Goal: Task Accomplishment & Management: Use online tool/utility

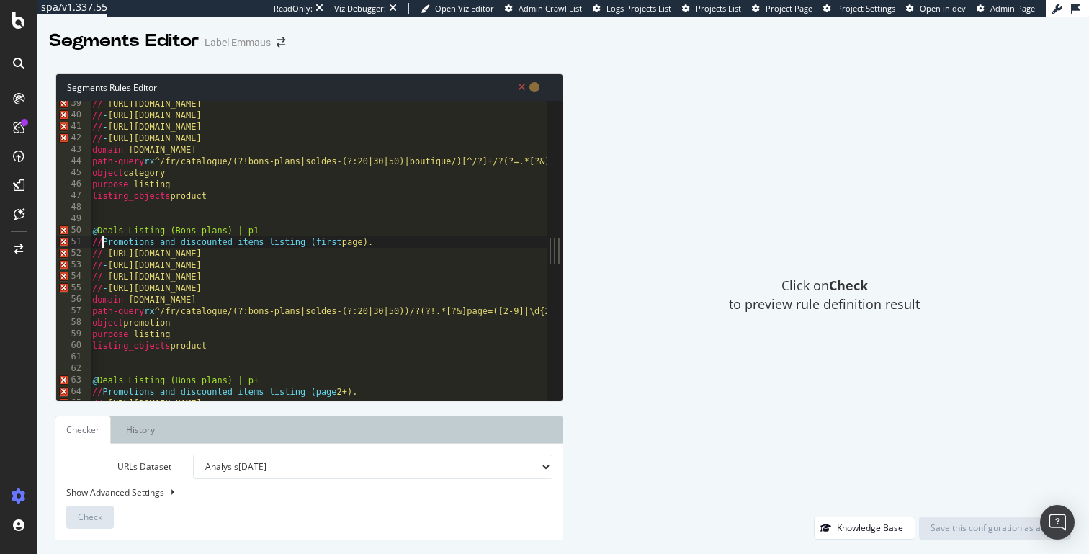
click at [97, 243] on div "// - https://www.label-emmaus.co/fr/catalogue/livres-et-papeterie/?page=2 // - …" at bounding box center [385, 259] width 592 height 322
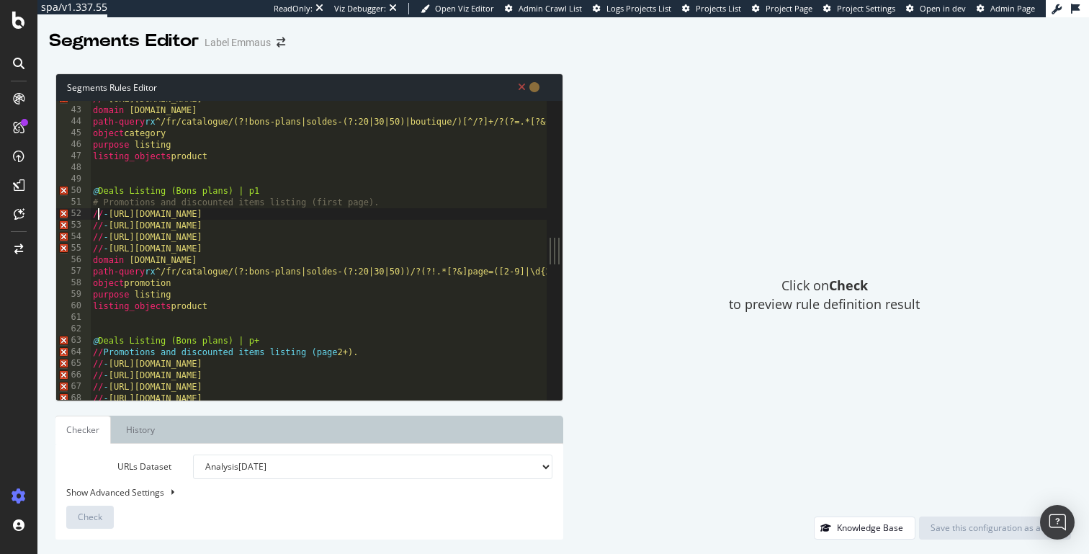
scroll to position [485, 0]
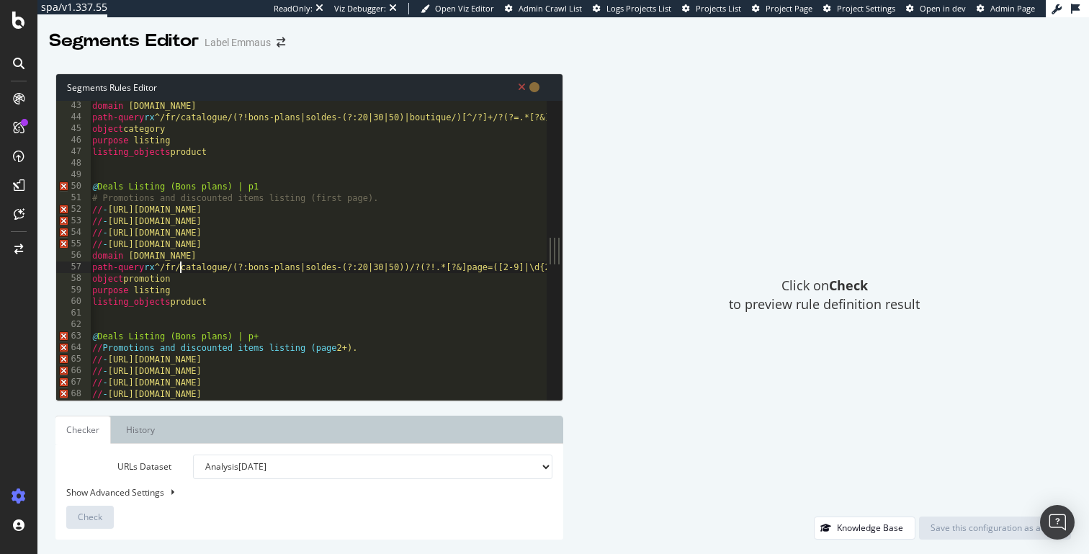
click at [179, 268] on div "domain label-emmaus.co path-query rx ^/fr/catalogue/(?!bons-plans|soldes-(?:20|…" at bounding box center [385, 261] width 592 height 322
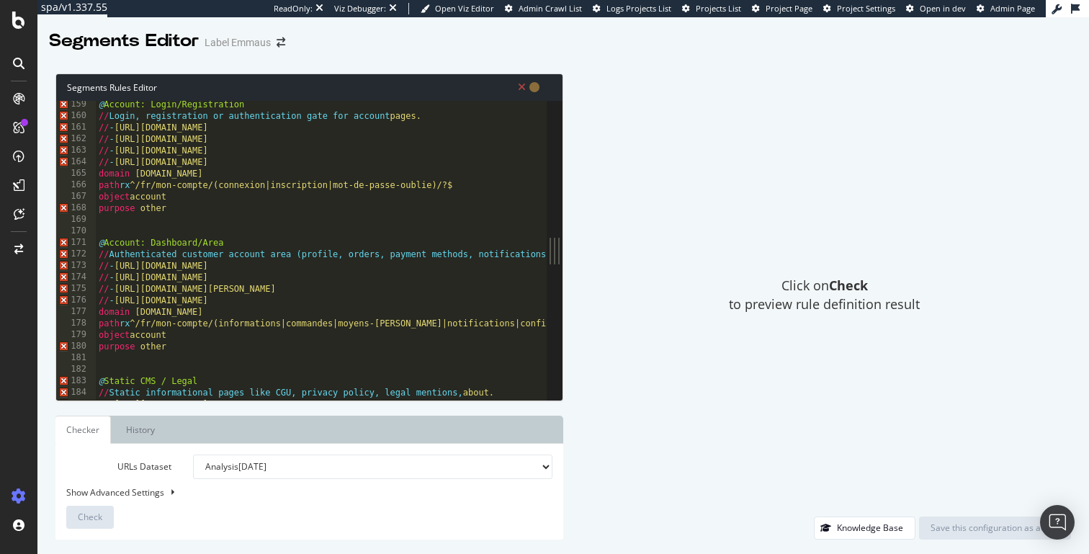
scroll to position [1914, 0]
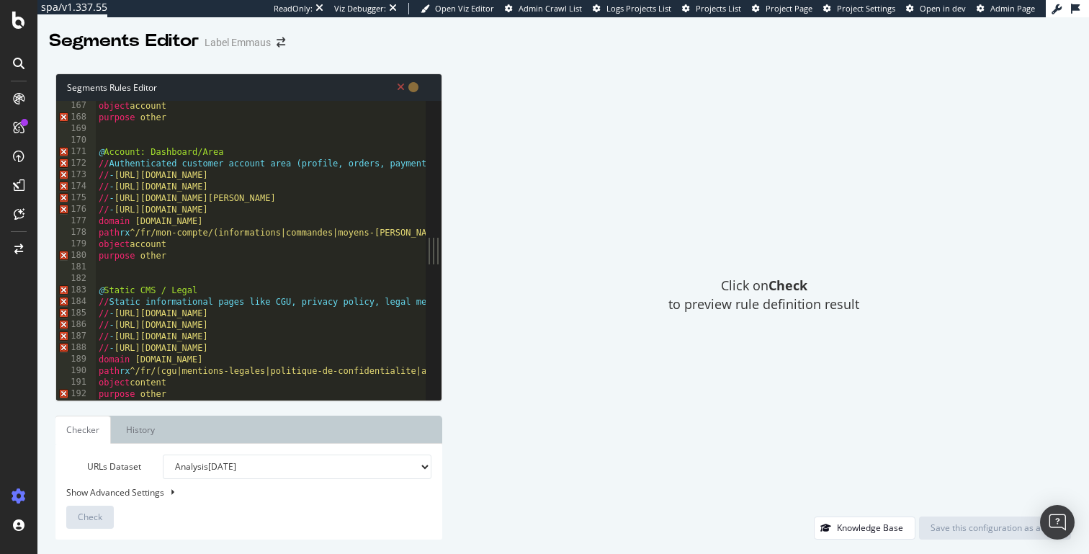
drag, startPoint x: 560, startPoint y: 251, endPoint x: 442, endPoint y: 249, distance: 118.2
click at [442, 249] on div "Segments Rules Editor path-query rx ^/fr/catalogue/(?:bons-plans|soldes-(?:20|3…" at bounding box center [563, 306] width 1052 height 495
drag, startPoint x: 434, startPoint y: 250, endPoint x: 431, endPoint y: 238, distance: 12.4
click at [431, 238] on div "Segments Rules Editor path-query rx ^/fr/catalogue/(?:bons-plans|soldes-(?:20|3…" at bounding box center [563, 306] width 1052 height 495
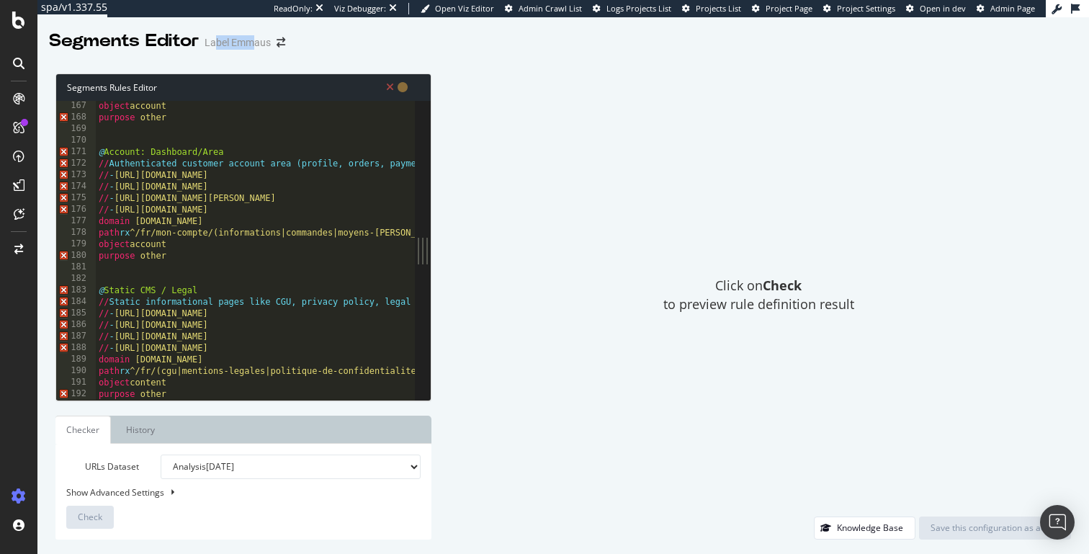
drag, startPoint x: 213, startPoint y: 40, endPoint x: 254, endPoint y: 40, distance: 40.3
click at [254, 40] on div "Label Emmaus" at bounding box center [238, 42] width 66 height 14
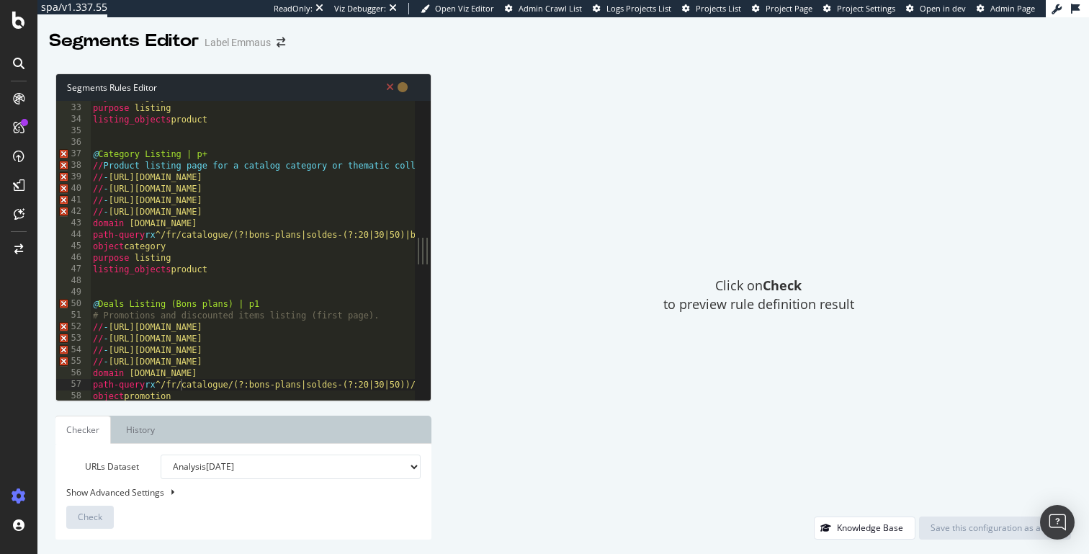
scroll to position [0, 0]
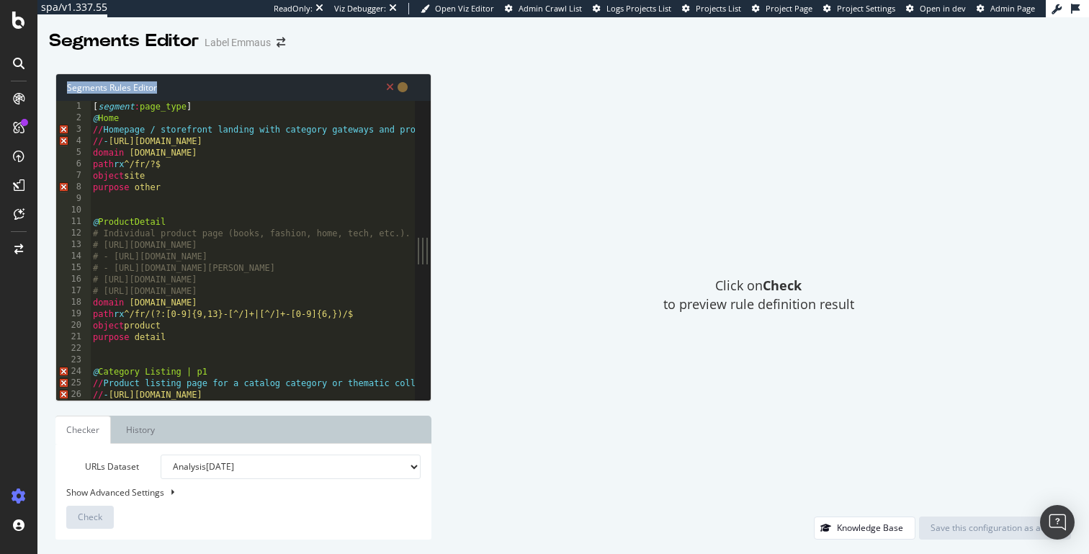
drag, startPoint x: 68, startPoint y: 88, endPoint x: 183, endPoint y: 86, distance: 114.5
click at [183, 86] on div "Segments Rules Editor" at bounding box center [243, 87] width 375 height 27
click at [301, 148] on div "[ segment : page_type ] @ Home // Homepage / storefront landing with category g…" at bounding box center [386, 262] width 592 height 322
type textarea "object content purpose other"
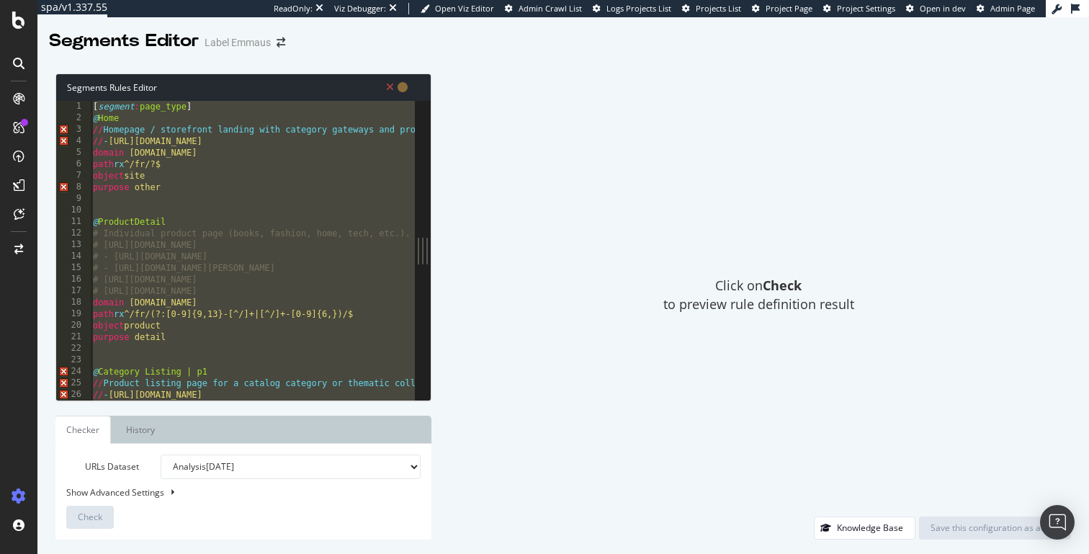
paste textarea "Cursor at row 192"
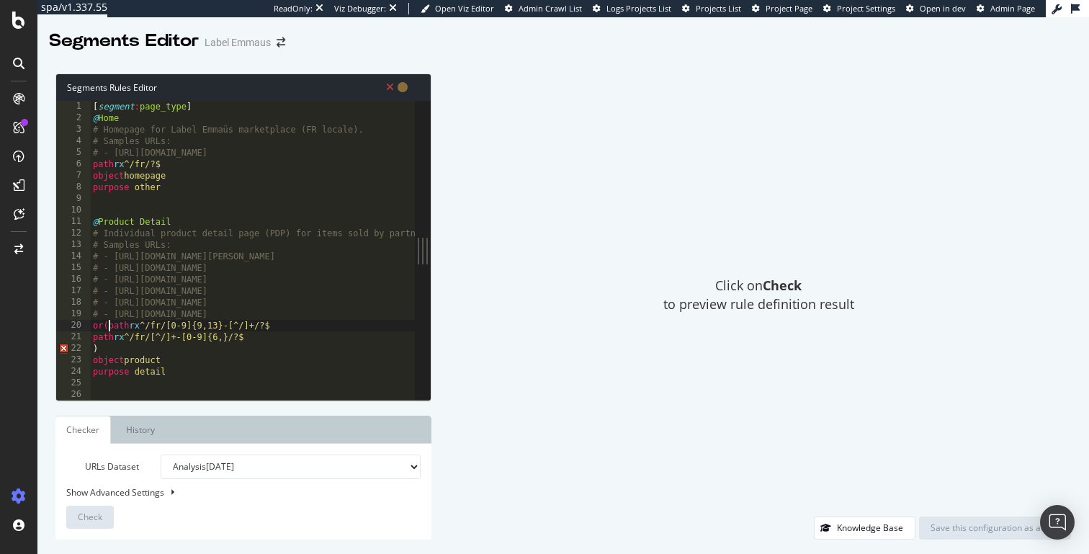
click at [108, 327] on div "[ segment : page_type ] @ Home # Homepage for Label Emmaüs marketplace (FR loca…" at bounding box center [528, 262] width 877 height 322
click at [93, 327] on div "[ segment : page_type ] @ Home # Homepage for Label Emmaüs marketplace (FR loca…" at bounding box center [528, 262] width 877 height 322
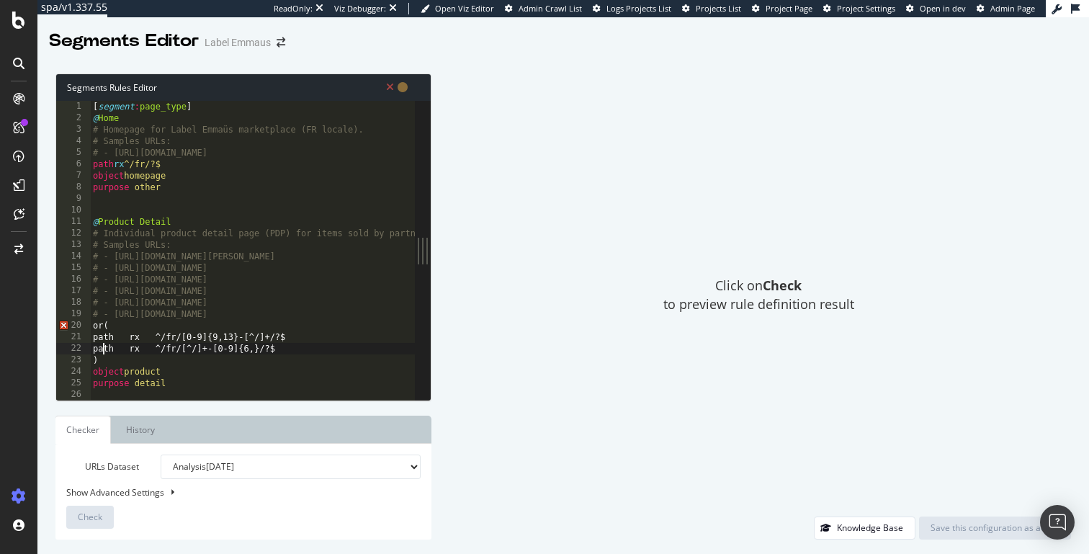
click at [94, 324] on div "[ segment : page_type ] @ Home # Homepage for Label Emmaüs marketplace (FR loca…" at bounding box center [528, 262] width 877 height 322
click at [104, 324] on div "[ segment : page_type ] @ Home # Homepage for Label Emmaüs marketplace (FR loca…" at bounding box center [528, 262] width 877 height 322
click at [101, 339] on div "[ segment : page_type ] @ Home # Homepage for Label Emmaüs marketplace (FR loca…" at bounding box center [528, 262] width 877 height 322
click at [104, 339] on div "[ segment : page_type ] @ Home # Homepage for Label Emmaüs marketplace (FR loca…" at bounding box center [528, 262] width 877 height 322
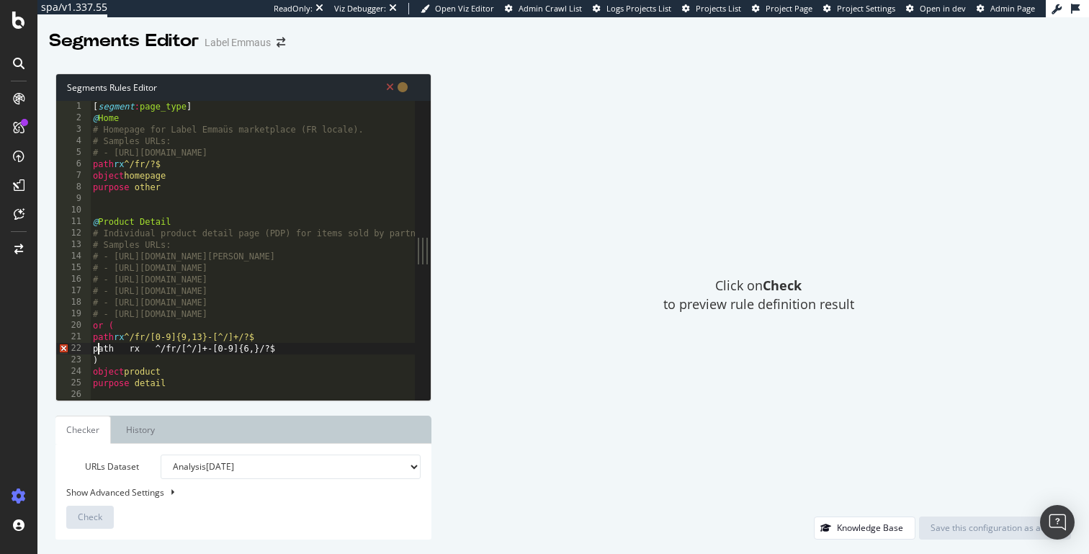
type textarea "path rx ^/fr/[^/]+-[0-9]{6,}/?$"
click at [120, 206] on div "[ segment : page_type ] @ Home # Homepage for Label Emmaüs marketplace (FR loca…" at bounding box center [528, 262] width 877 height 322
click at [144, 223] on div "[ segment : page_type ] @ Home # Homepage for Label Emmaüs marketplace (FR loca…" at bounding box center [528, 262] width 877 height 322
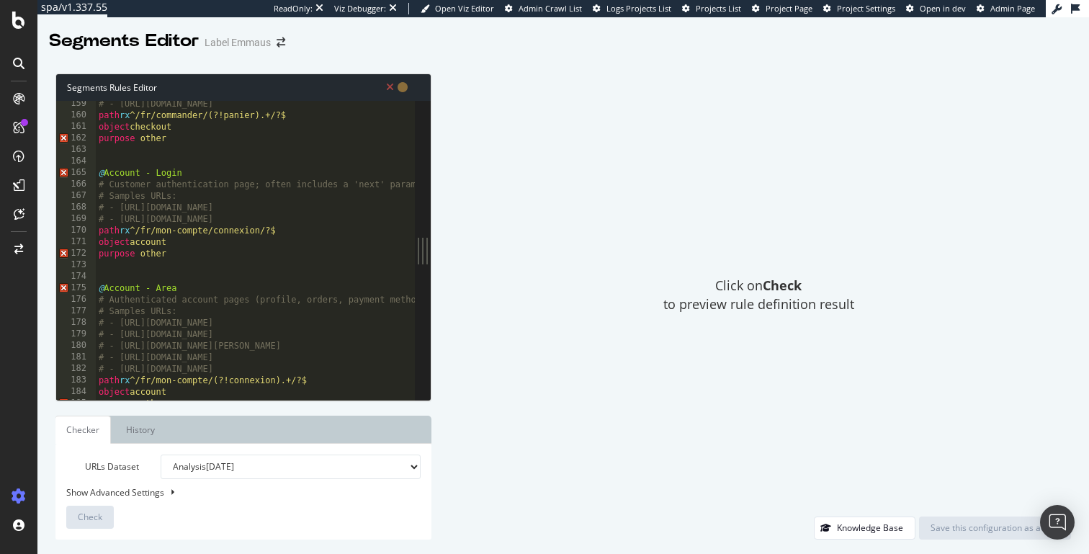
scroll to position [1845, 0]
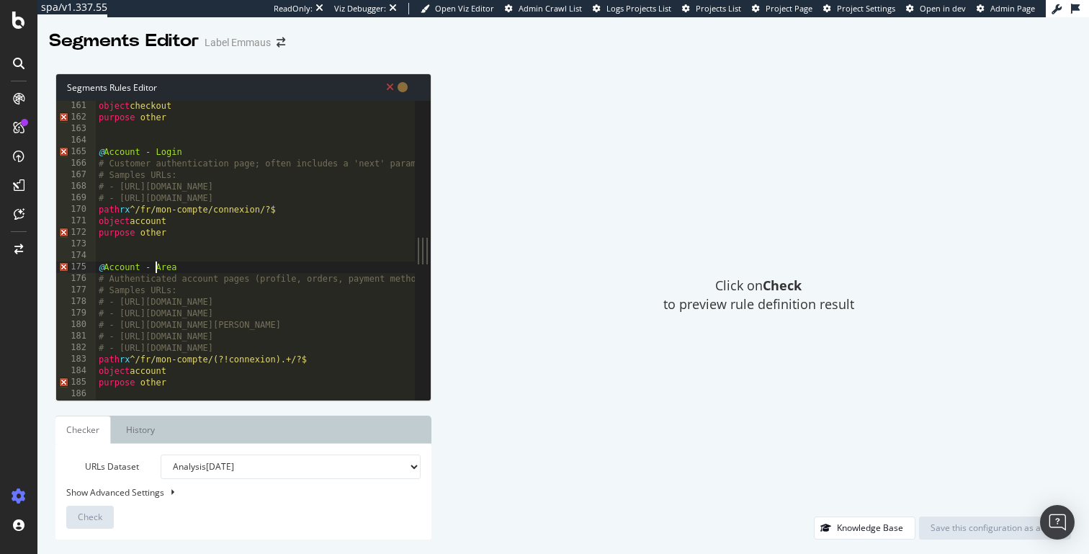
click at [158, 269] on div "object checkout purpose other @ Account - Login # Customer authentication page;…" at bounding box center [534, 261] width 877 height 322
click at [279, 166] on div "object checkout purpose other @ Account - Login # Customer authentication page;…" at bounding box center [530, 261] width 877 height 322
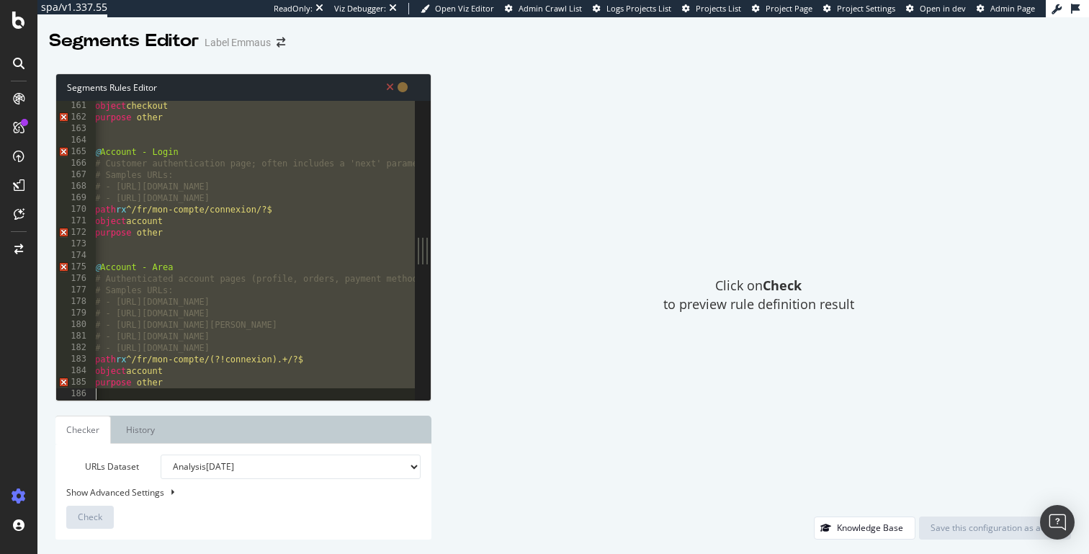
paste textarea "detail"
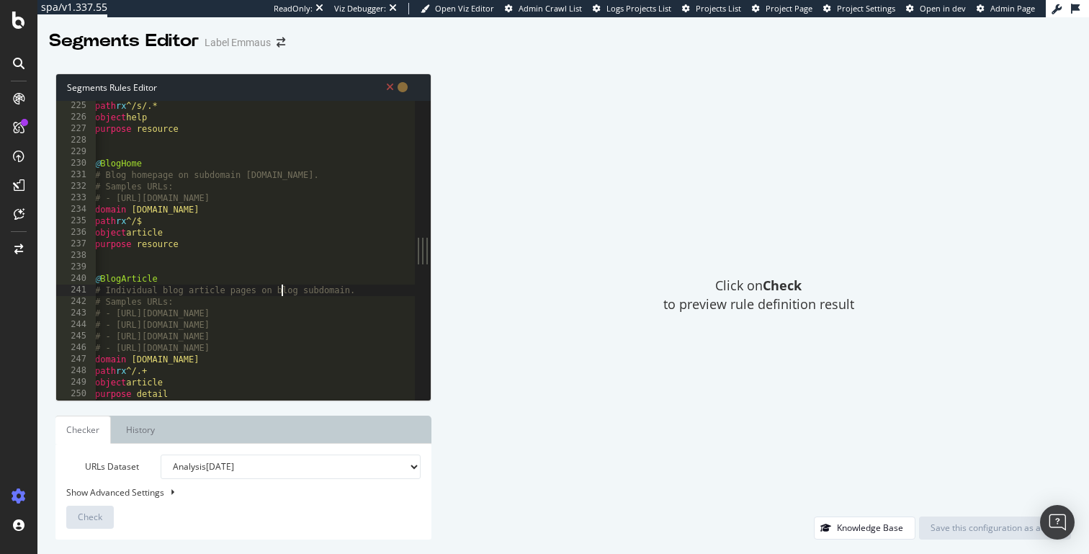
click at [282, 293] on div "path rx ^/s/.* object help purpose resource @ BlogHome # Blog homepage on subdo…" at bounding box center [535, 261] width 887 height 322
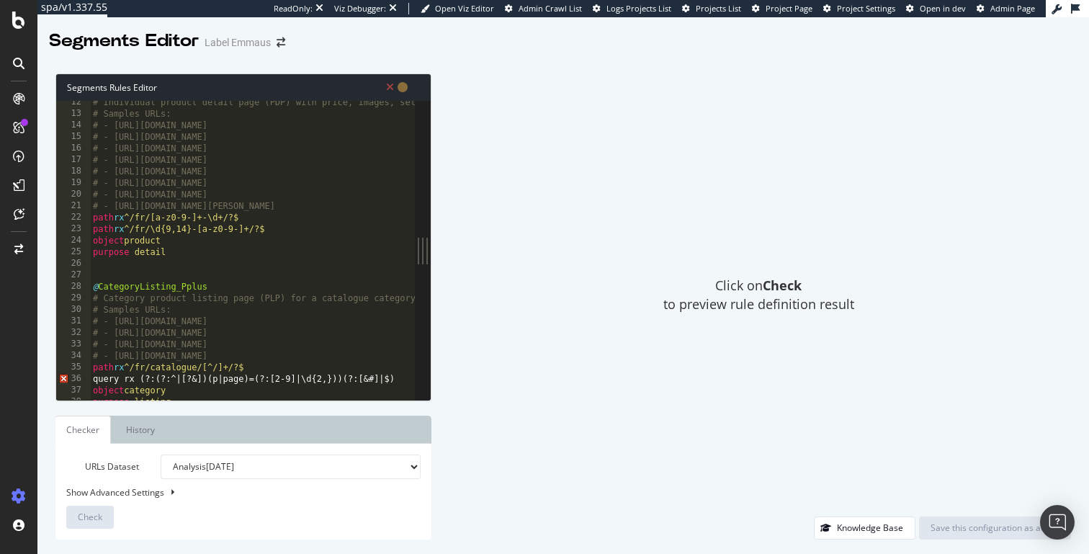
scroll to position [193, 0]
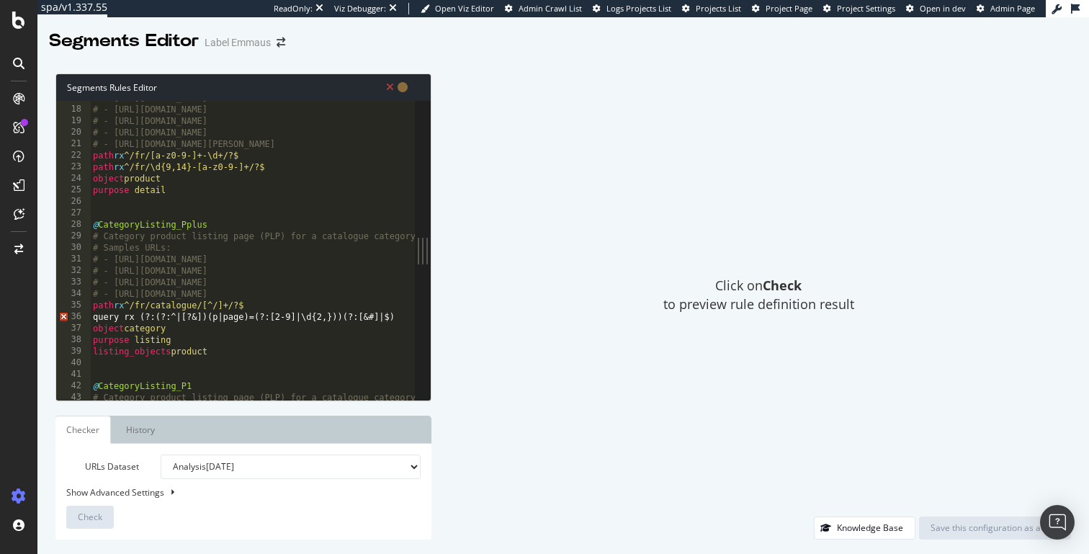
click at [254, 319] on div "# - https://www.label-emmaus.co/fr/9782915034349-cite-du-train-le-catalogue/ # …" at bounding box center [533, 253] width 887 height 322
click at [372, 319] on div "# - https://www.label-emmaus.co/fr/9782915034349-cite-du-train-le-catalogue/ # …" at bounding box center [533, 253] width 887 height 322
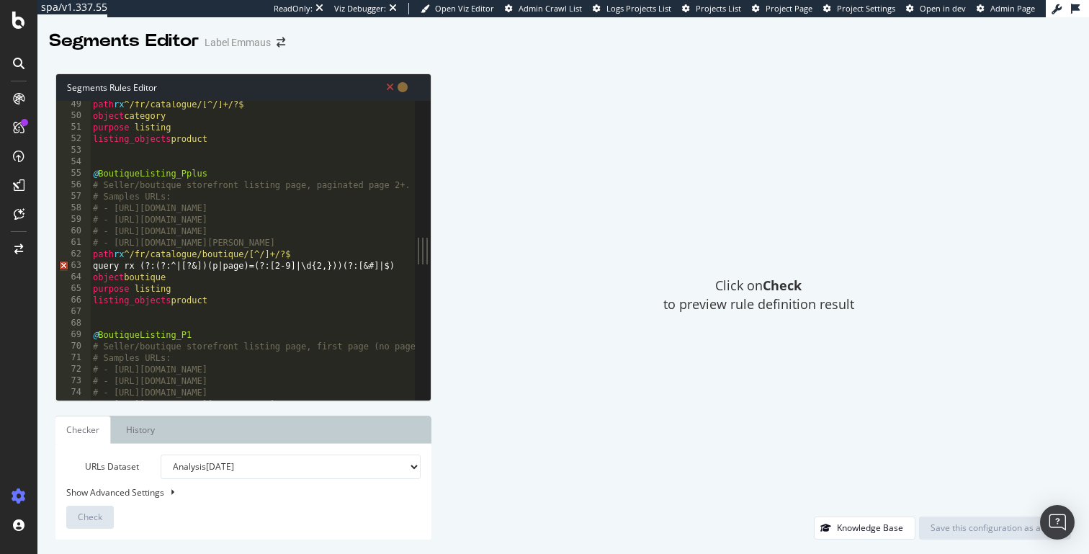
scroll to position [557, 0]
click at [372, 264] on div "path rx ^/fr/catalogue/[^/]+/?$ object category purpose listing listing_objects…" at bounding box center [533, 258] width 887 height 322
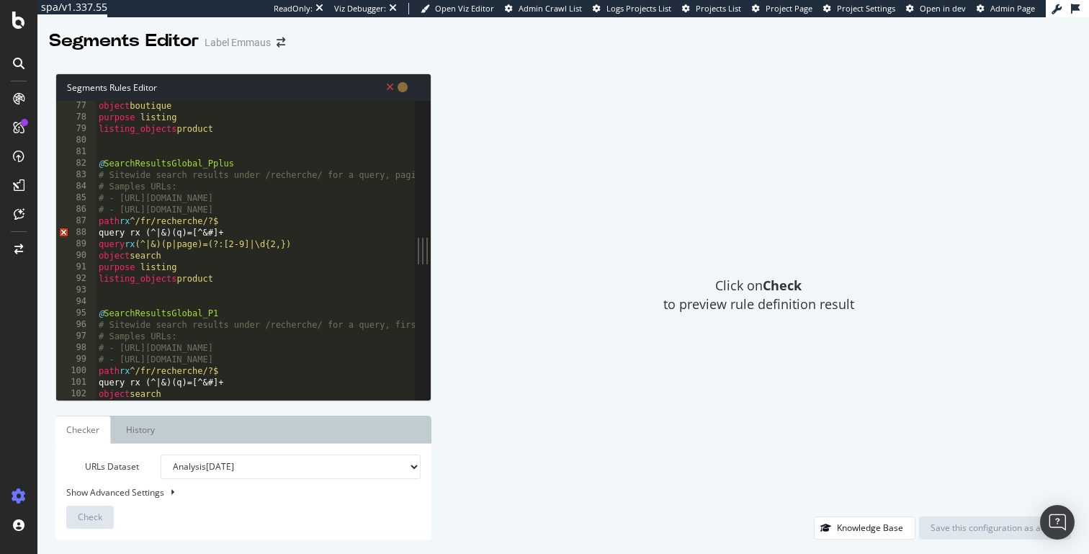
scroll to position [877, 0]
click at [210, 235] on div "object boutique purpose listing listing_objects product @ SearchResultsGlobal_P…" at bounding box center [539, 261] width 887 height 322
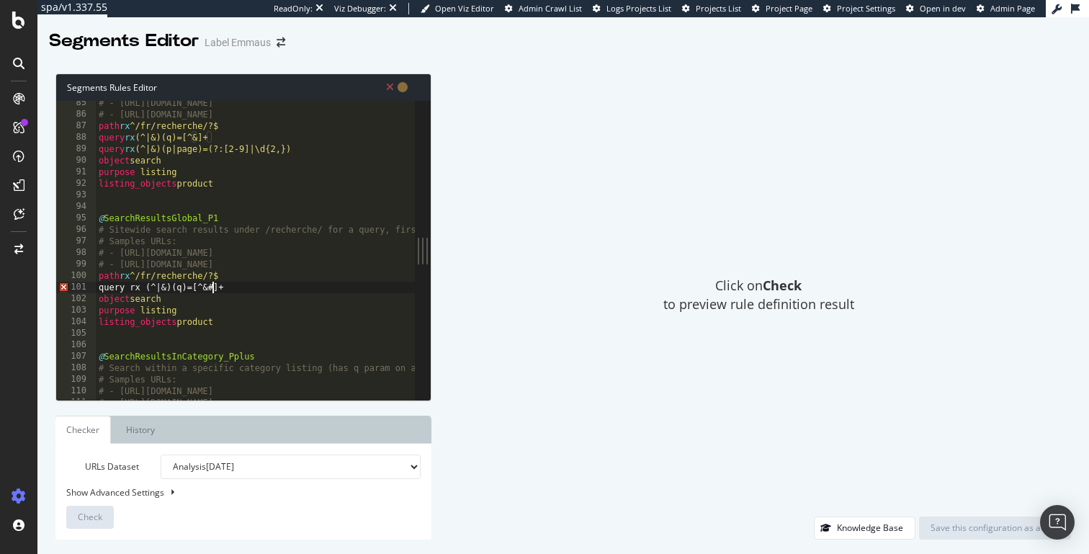
click at [211, 289] on div "# - https://www.label-emmaus.co/fr/recherche/?q=livre&page=2 # - https://www.la…" at bounding box center [539, 258] width 887 height 322
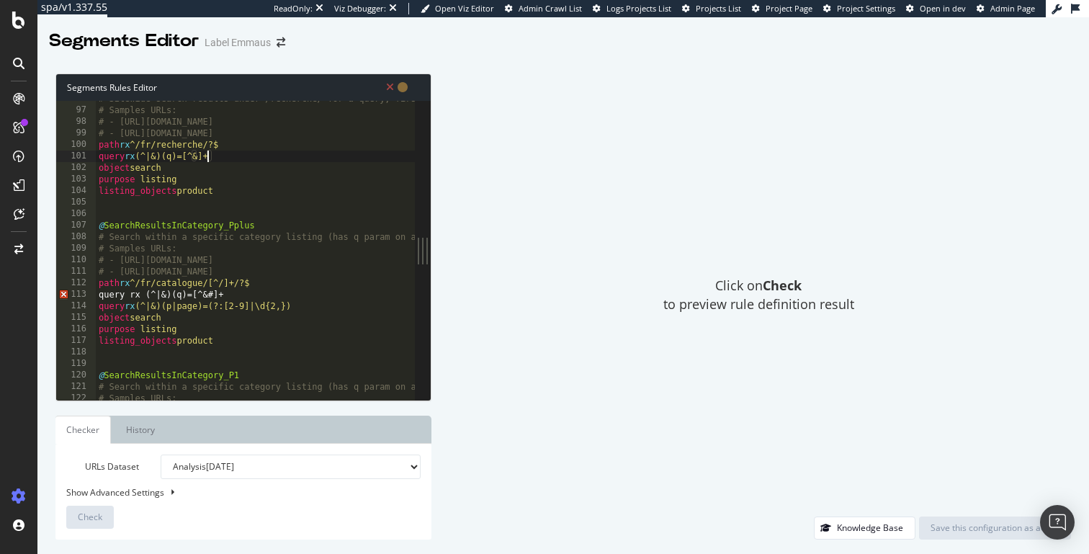
scroll to position [1103, 0]
click at [211, 298] on div "# Sitewide search results under /recherche/ for a query, first page (no page pa…" at bounding box center [539, 254] width 887 height 322
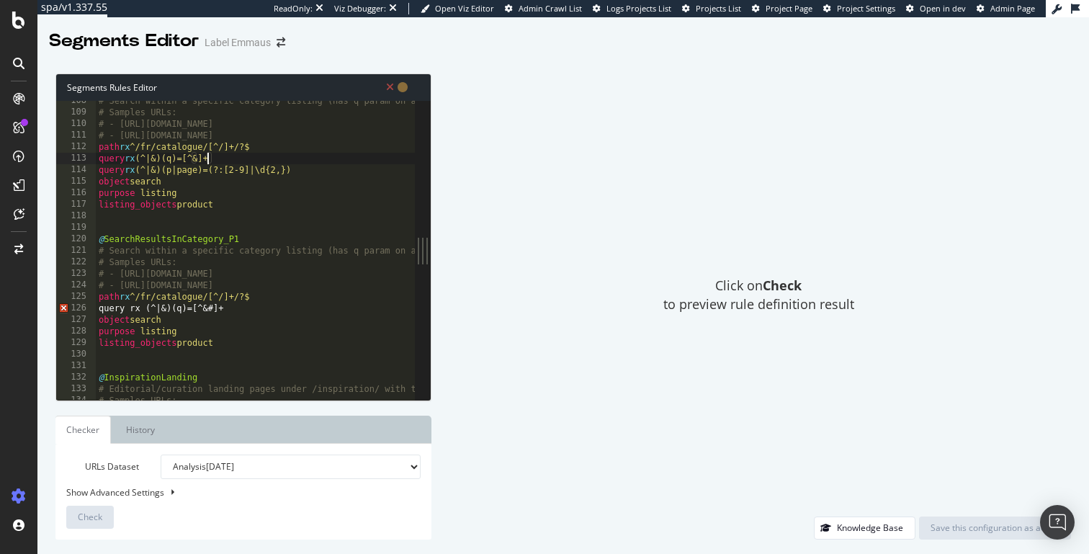
scroll to position [1252, 0]
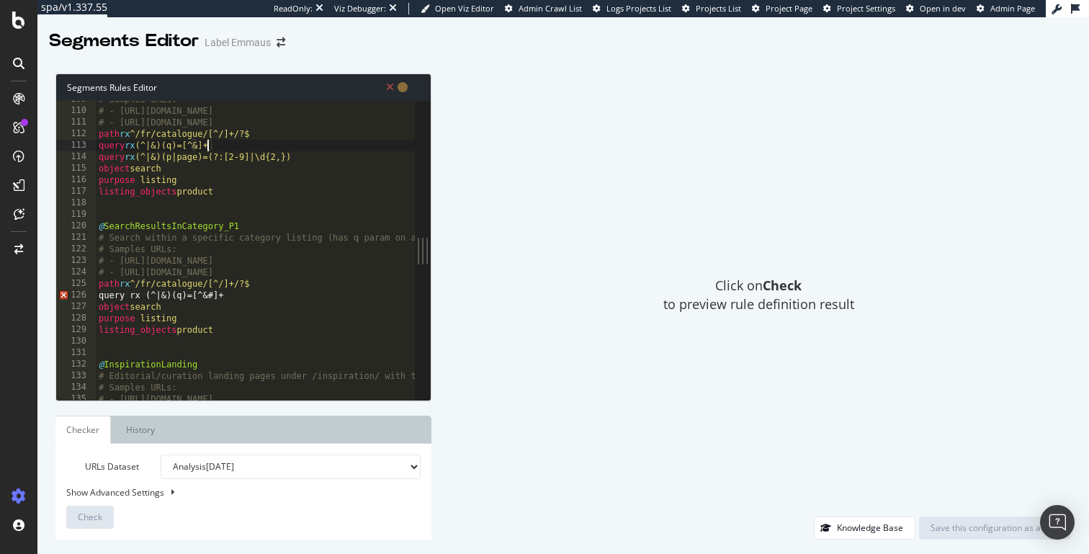
click at [213, 294] on div "# Samples URLs: # - https://www.label-emmaus.co/fr/catalogue/livres-et-papeteri…" at bounding box center [539, 255] width 887 height 322
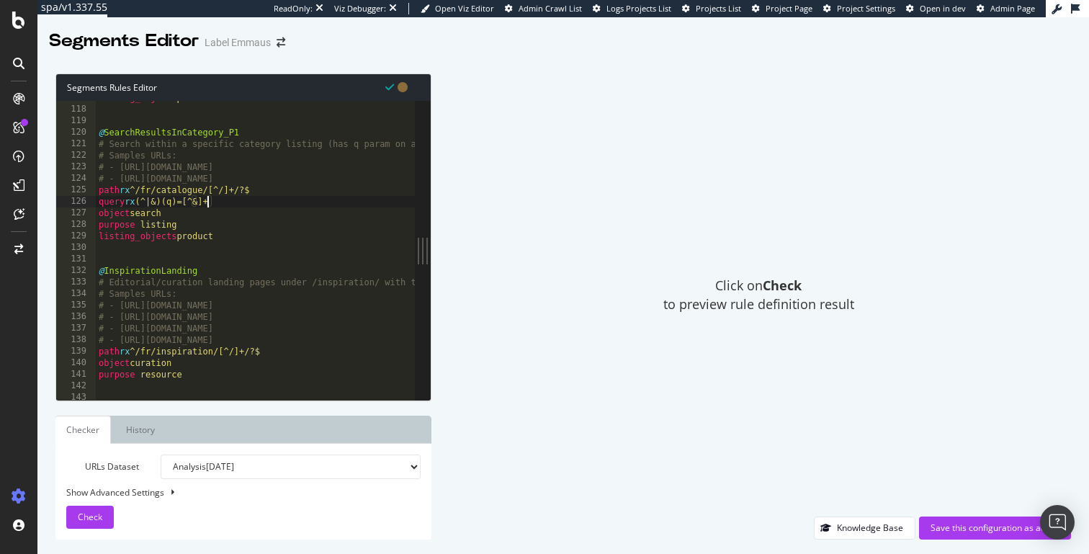
scroll to position [1351, 0]
click at [94, 513] on span "Check" at bounding box center [90, 517] width 24 height 12
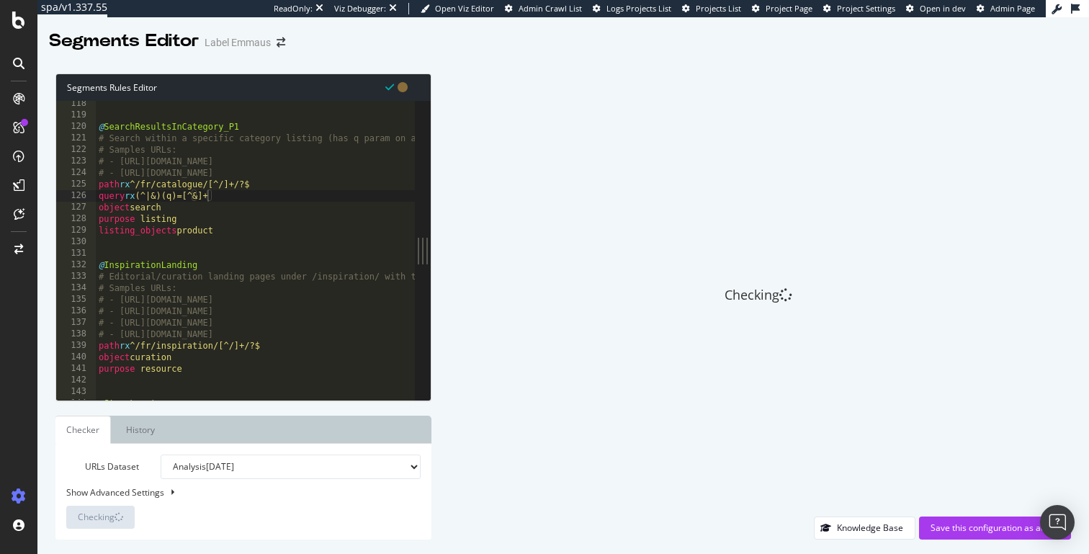
scroll to position [1130, 0]
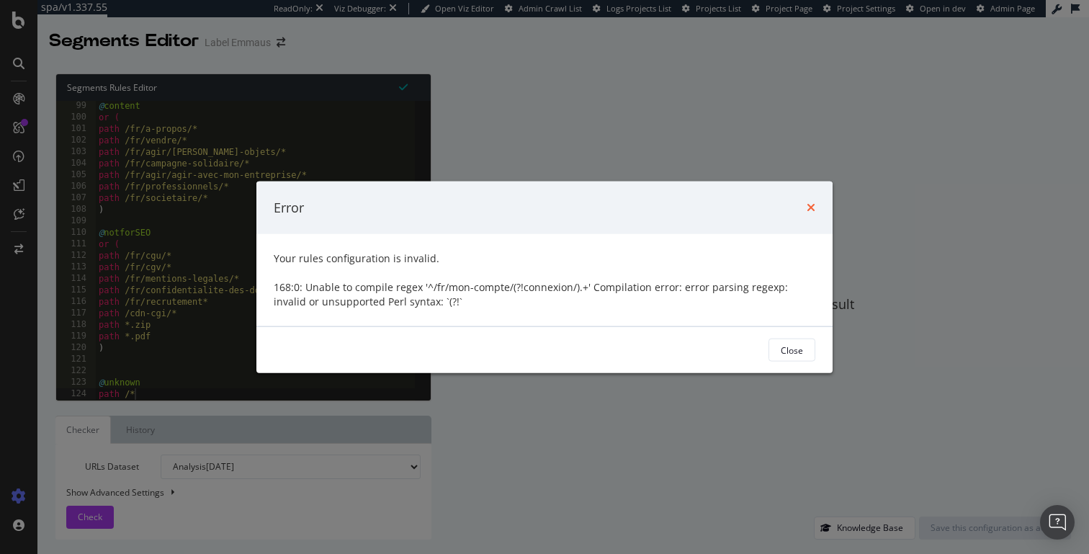
click at [811, 204] on icon "times" at bounding box center [811, 208] width 9 height 12
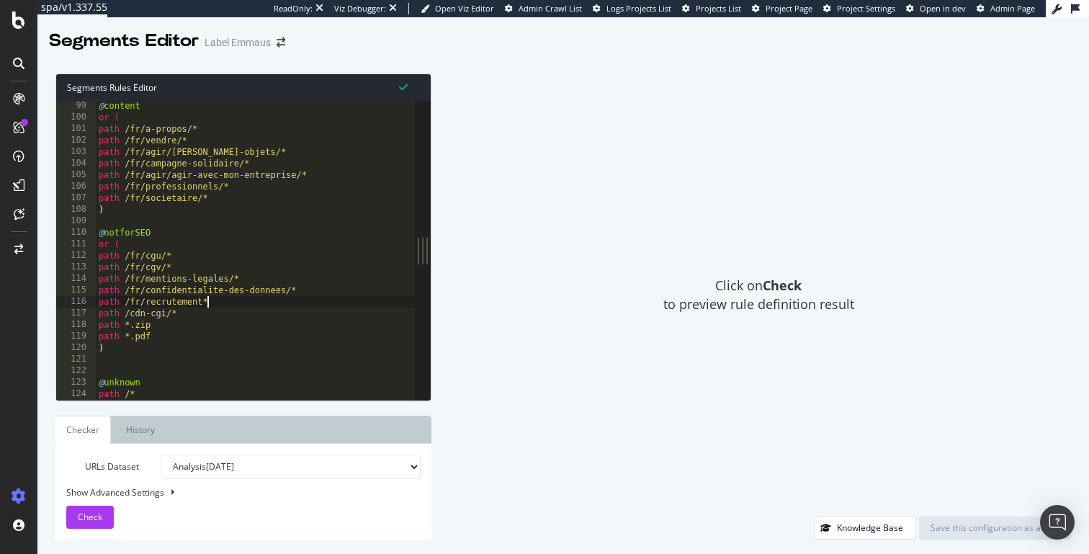
click at [257, 299] on div "@ content or ( path /fr/a-propos/* path /fr/vendre/* path /fr/agir/donner-objet…" at bounding box center [255, 261] width 319 height 322
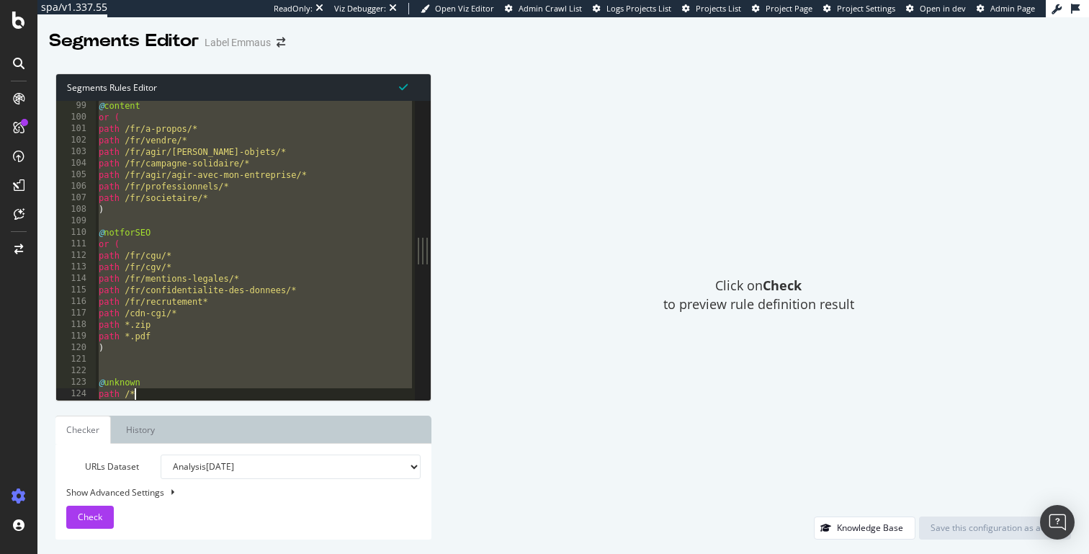
paste textarea "purpose resource"
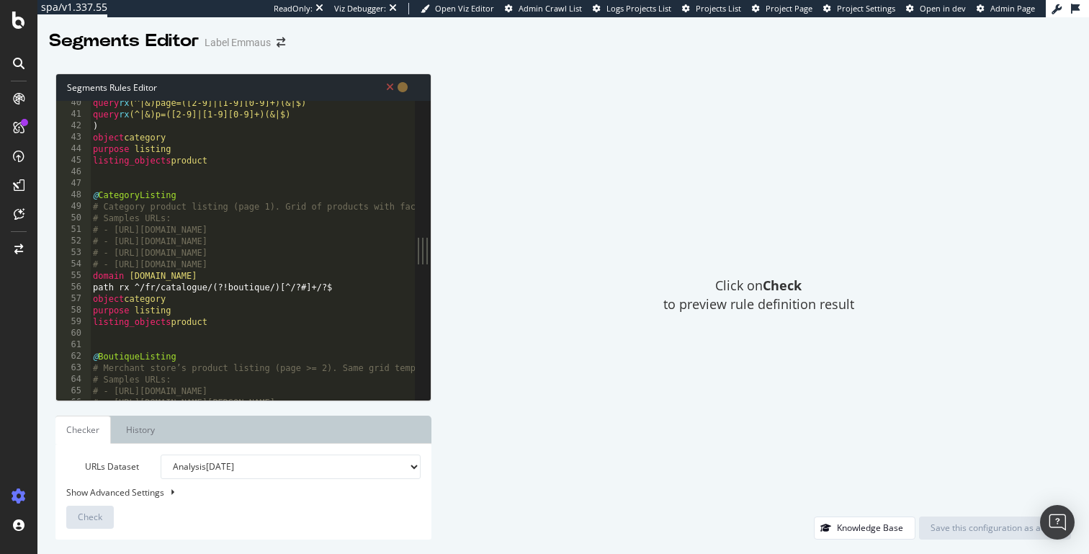
scroll to position [452, 0]
click at [306, 285] on div "query rx (^|&)page=([2-9]|[1-9][0-9]+)(&|$) query rx (^|&)p=([2-9]|[1-9][0-9]+)…" at bounding box center [495, 258] width 810 height 322
drag, startPoint x: 349, startPoint y: 290, endPoint x: 226, endPoint y: 286, distance: 122.5
click at [226, 286] on div "query rx (^|&)page=([2-9]|[1-9][0-9]+)(&|$) query rx (^|&)p=([2-9]|[1-9][0-9]+)…" at bounding box center [495, 258] width 810 height 322
click at [330, 281] on div "query rx (^|&)page=([2-9]|[1-9][0-9]+)(&|$) query rx (^|&)p=([2-9]|[1-9][0-9]+)…" at bounding box center [495, 258] width 810 height 322
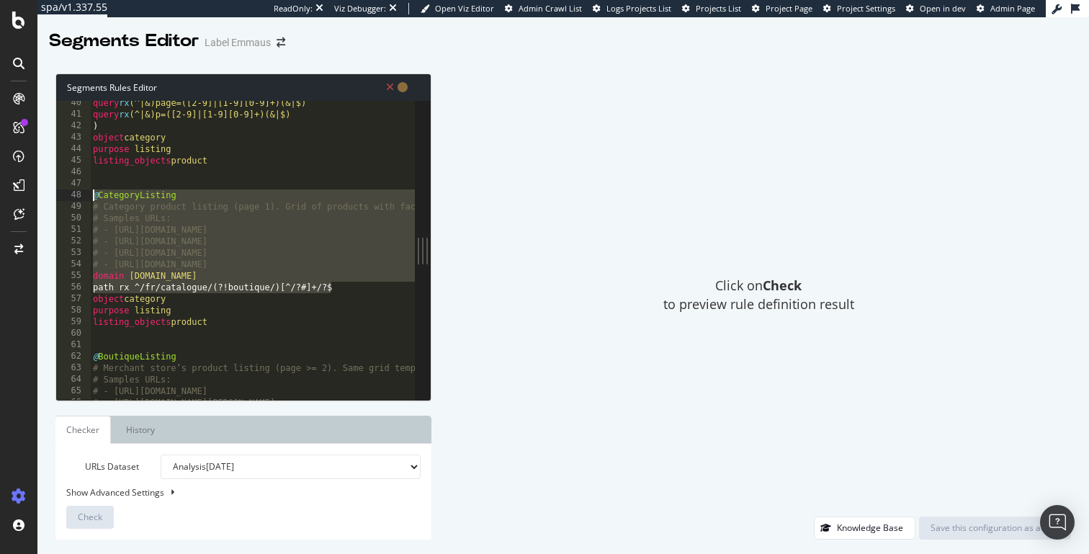
drag, startPoint x: 349, startPoint y: 287, endPoint x: 80, endPoint y: 194, distance: 284.3
click at [80, 194] on div "domain label-emmaus.co 40 41 42 43 44 45 46 47 48 49 50 51 52 53 54 55 56 57 58…" at bounding box center [235, 250] width 359 height 299
click at [309, 288] on div "query rx (^|&)page=([2-9]|[1-9][0-9]+)(&|$) query rx (^|&)p=([2-9]|[1-9][0-9]+)…" at bounding box center [495, 258] width 810 height 322
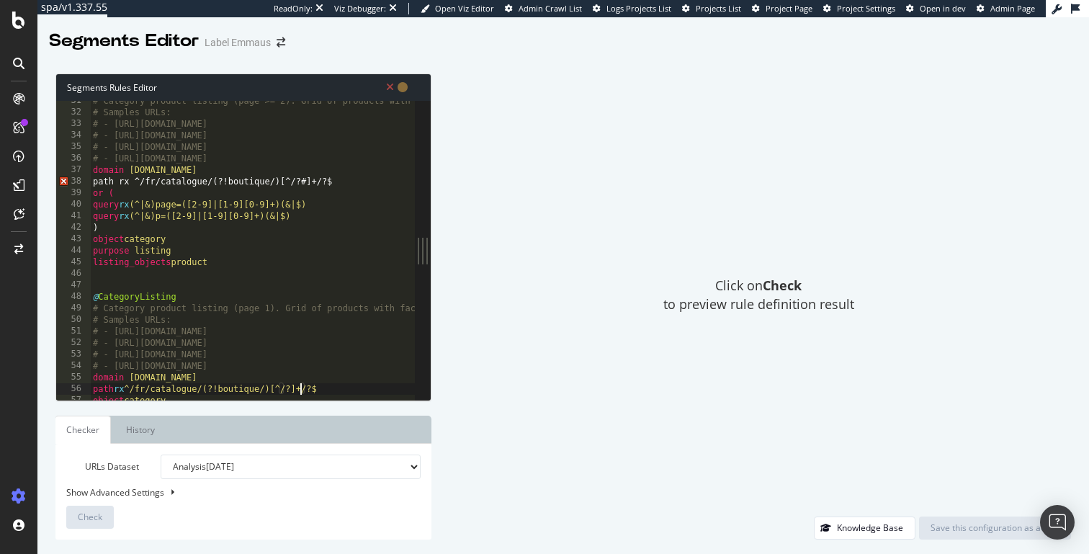
scroll to position [352, 0]
click at [307, 182] on div "# Category product listing (page >= 2). Grid of products with facets (e.g., Cat…" at bounding box center [495, 256] width 810 height 322
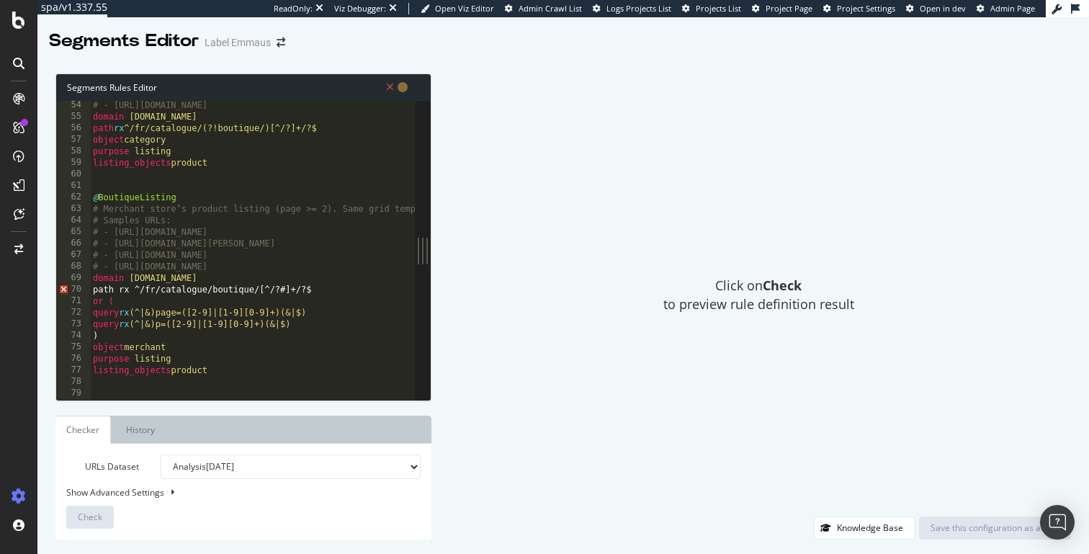
scroll to position [659, 0]
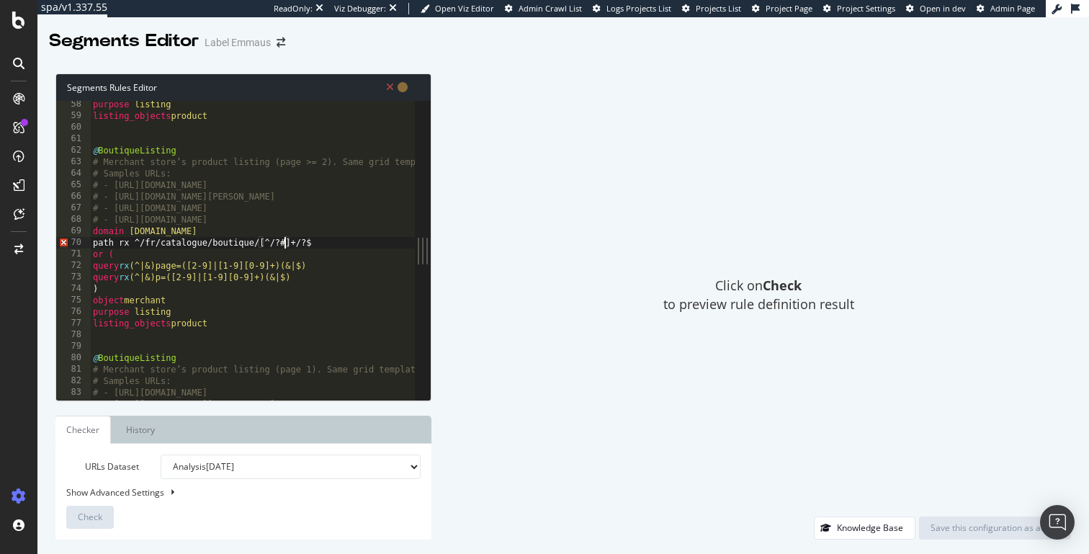
click at [283, 244] on div "purpose listing listing_objects product @ BoutiqueListing # Merchant store’s pr…" at bounding box center [495, 260] width 810 height 322
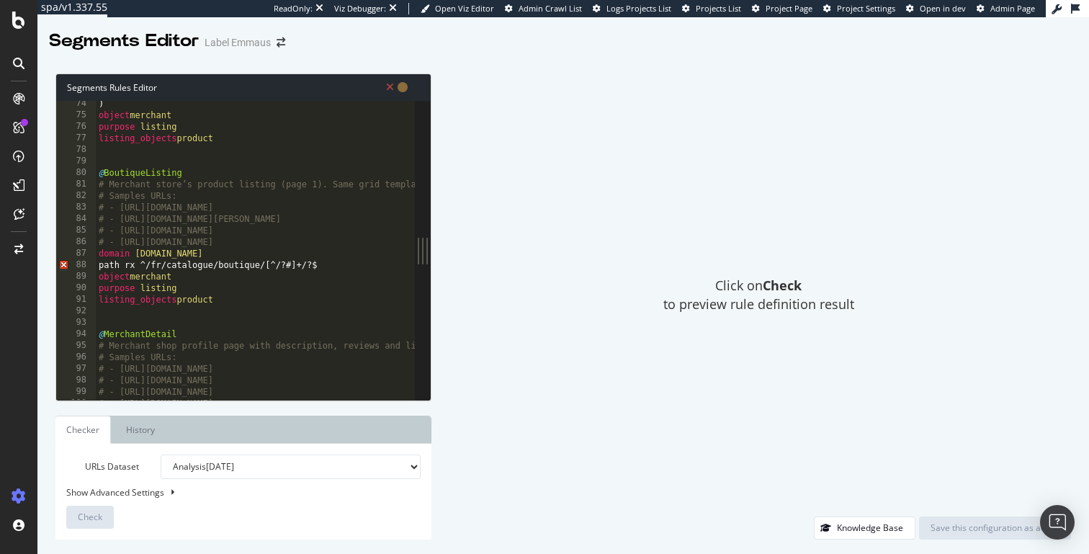
scroll to position [851, 0]
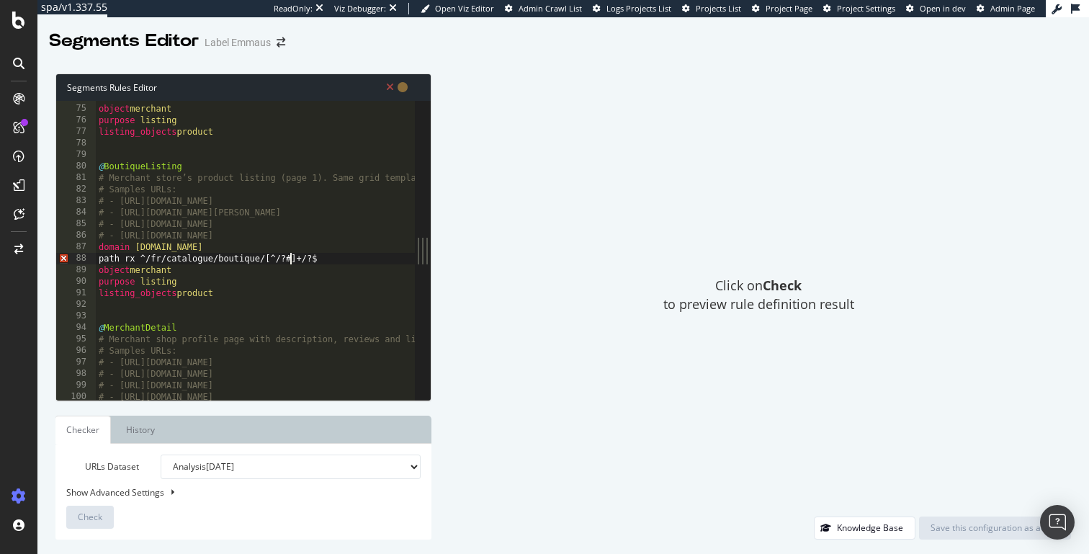
click at [291, 258] on div ") object merchant purpose listing listing_objects product @ BoutiqueListing # M…" at bounding box center [501, 252] width 810 height 322
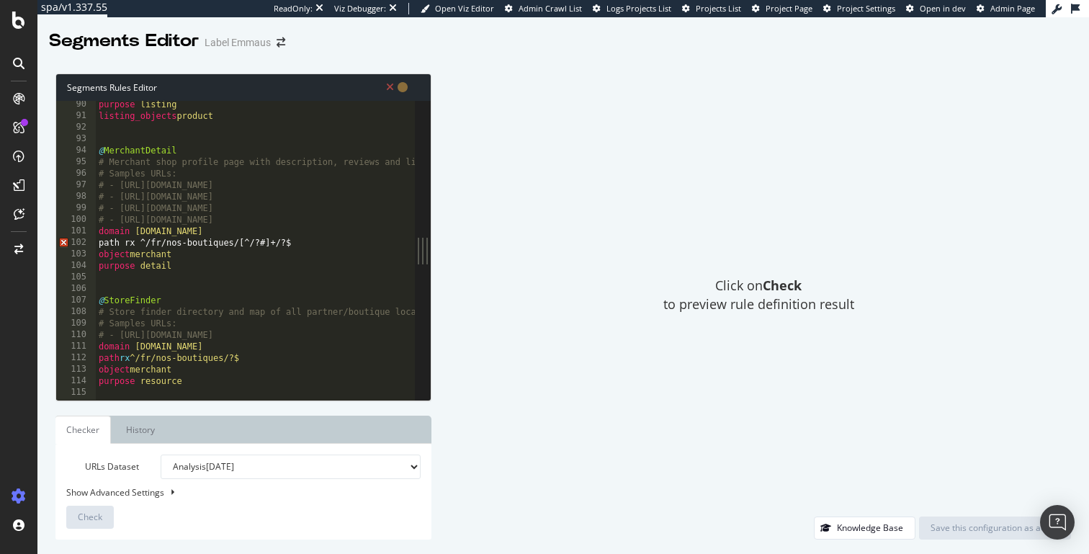
scroll to position [1028, 0]
click at [265, 243] on div "purpose listing listing_objects product @ MerchantDetail # Merchant shop profil…" at bounding box center [501, 260] width 810 height 322
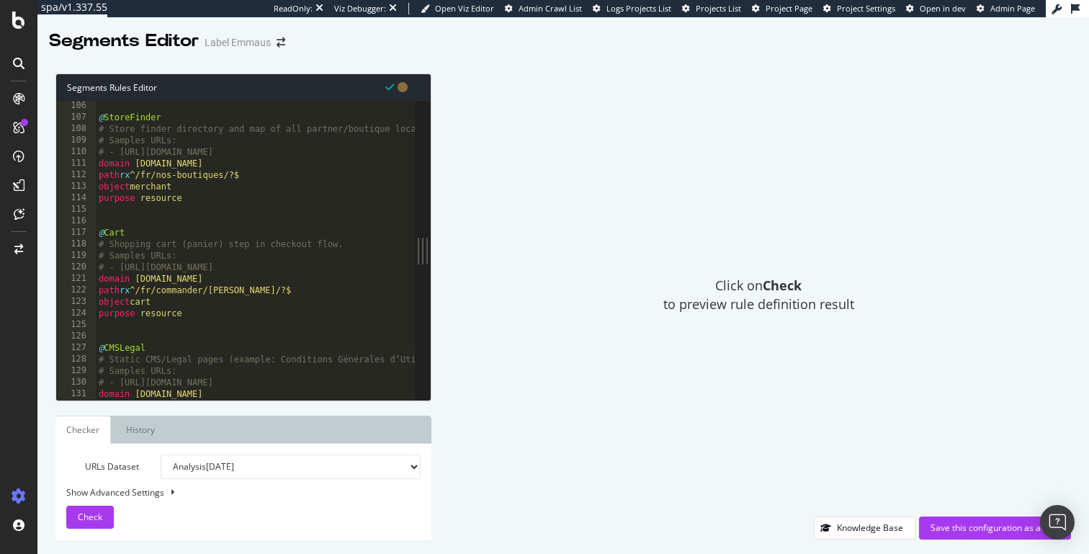
scroll to position [1245, 0]
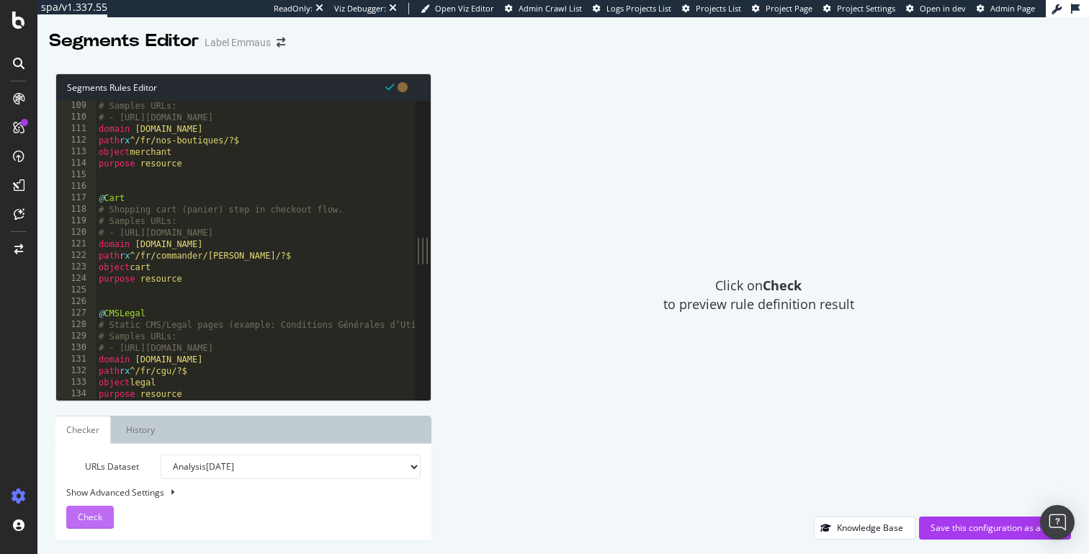
click at [94, 511] on span "Check" at bounding box center [90, 517] width 24 height 12
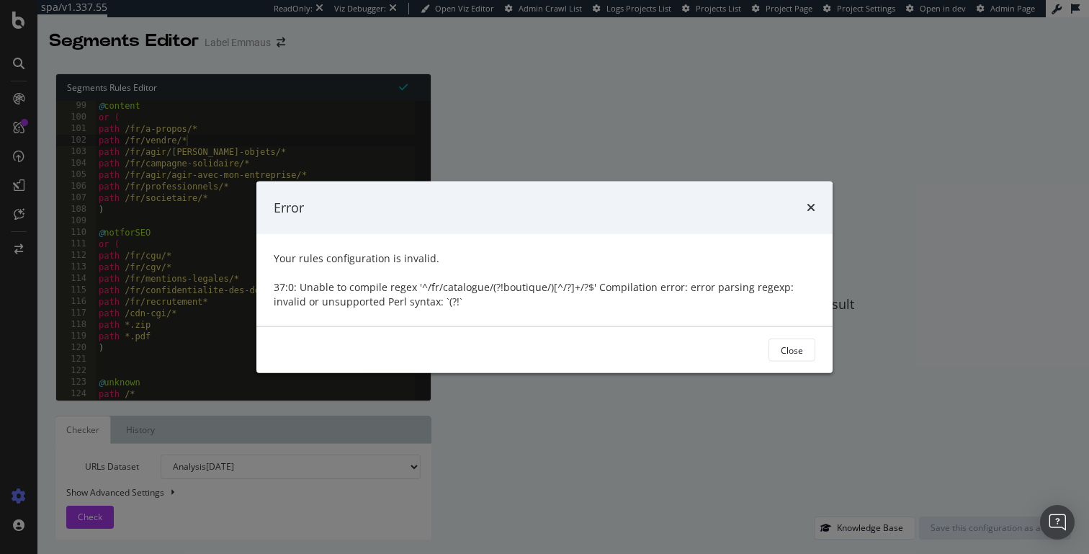
click at [452, 288] on div "37:0: Unable to compile regex '^/fr/catalogue/(?!boutique/)[^/?]+/?$' Compilati…" at bounding box center [545, 294] width 542 height 29
drag, startPoint x: 426, startPoint y: 288, endPoint x: 517, endPoint y: 288, distance: 90.8
click at [517, 288] on div "37:0: Unable to compile regex '^/fr/catalogue/(?!boutique/)[^/?]+/?$' Compilati…" at bounding box center [545, 294] width 542 height 29
copy div "fr/catalogue/(?!bou"
click at [810, 204] on icon "times" at bounding box center [811, 208] width 9 height 12
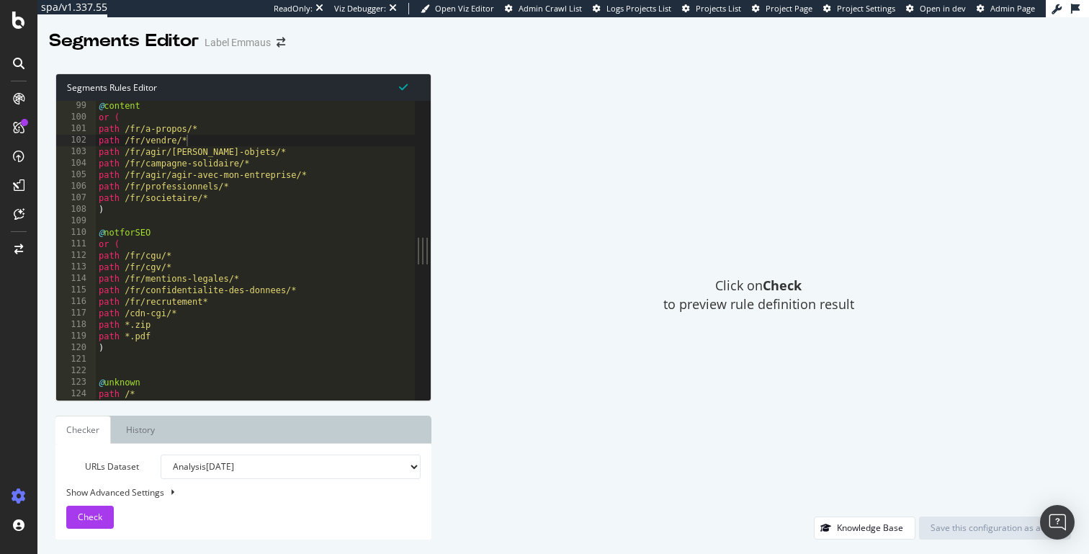
type textarea "path /fr/societaire/*"
click at [329, 199] on div "@ content or ( path /fr/a-propos/* path /fr/vendre/* path /fr/agir/donner-objet…" at bounding box center [255, 261] width 319 height 322
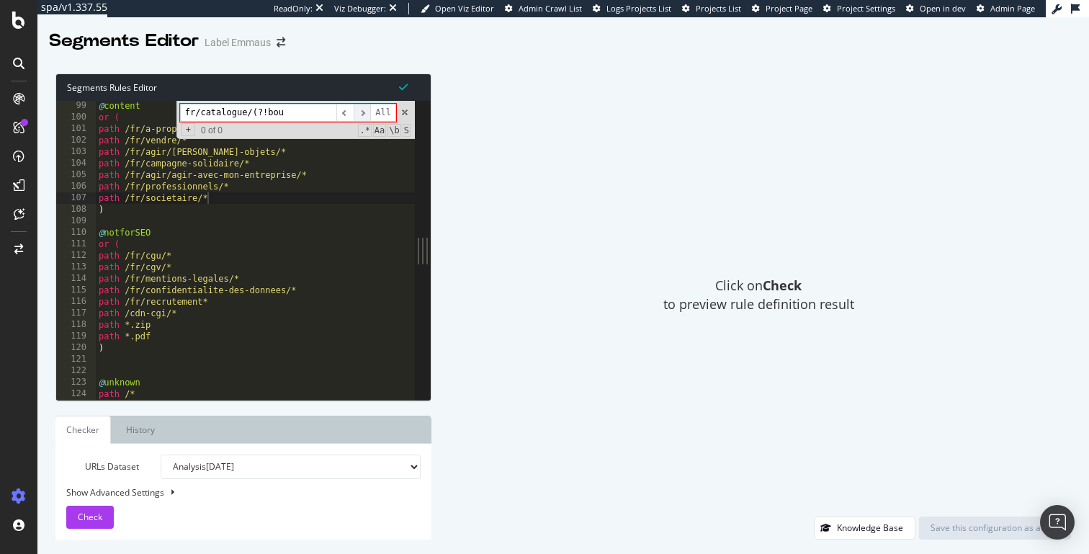
click at [366, 113] on span "​" at bounding box center [362, 113] width 17 height 18
drag, startPoint x: 254, startPoint y: 112, endPoint x: 410, endPoint y: 112, distance: 156.3
click at [410, 112] on div "fr/catalogue/(?!bou ​ ​ All Replace All + 0 of 0 .* Aa \b S" at bounding box center [295, 120] width 238 height 38
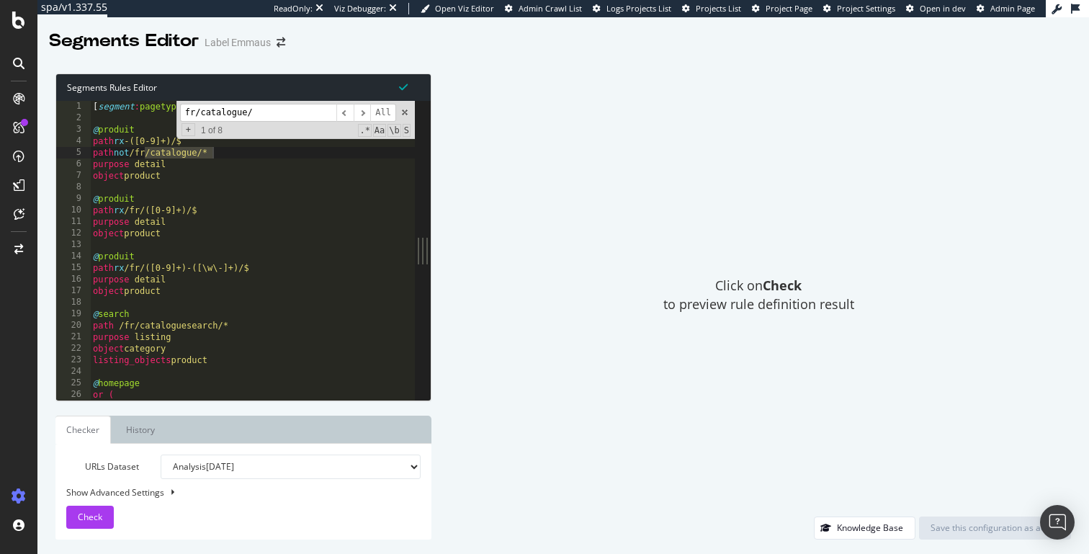
scroll to position [0, 0]
type input "fr/catalogue/"
click at [367, 115] on span "​" at bounding box center [362, 113] width 17 height 18
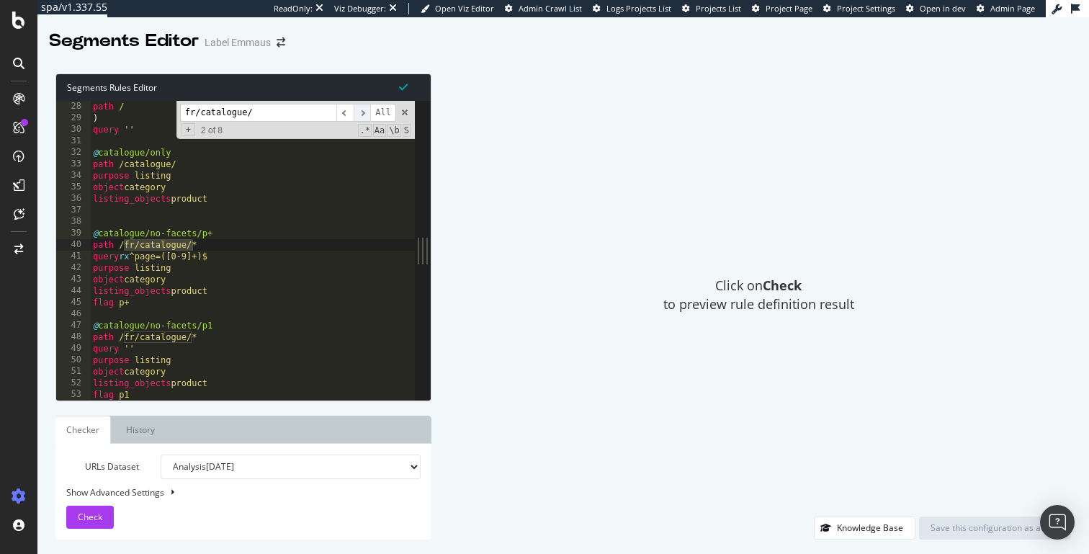
scroll to position [311, 0]
click at [367, 115] on span "​" at bounding box center [362, 113] width 17 height 18
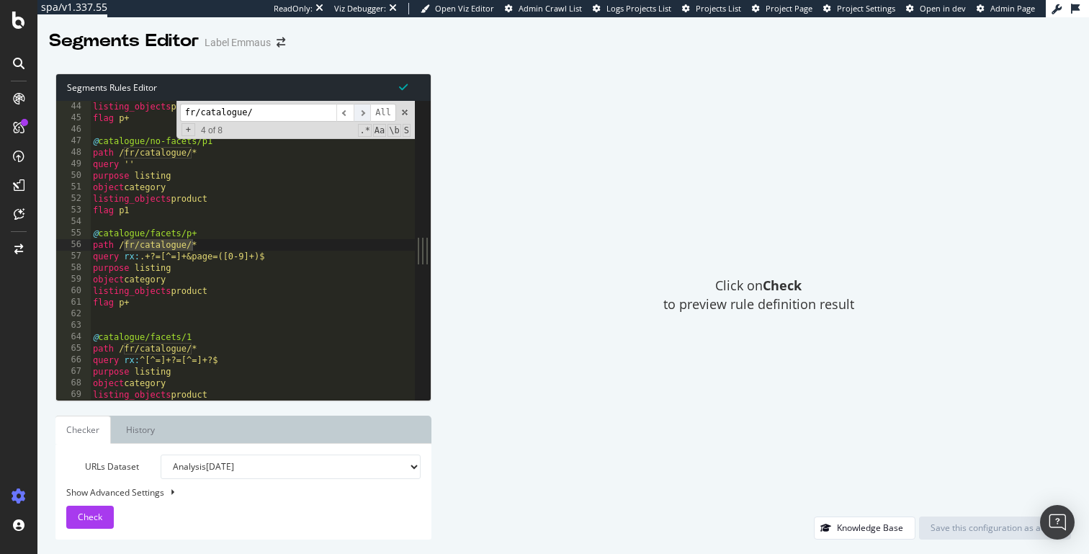
scroll to position [496, 0]
click at [367, 115] on span "​" at bounding box center [362, 113] width 17 height 18
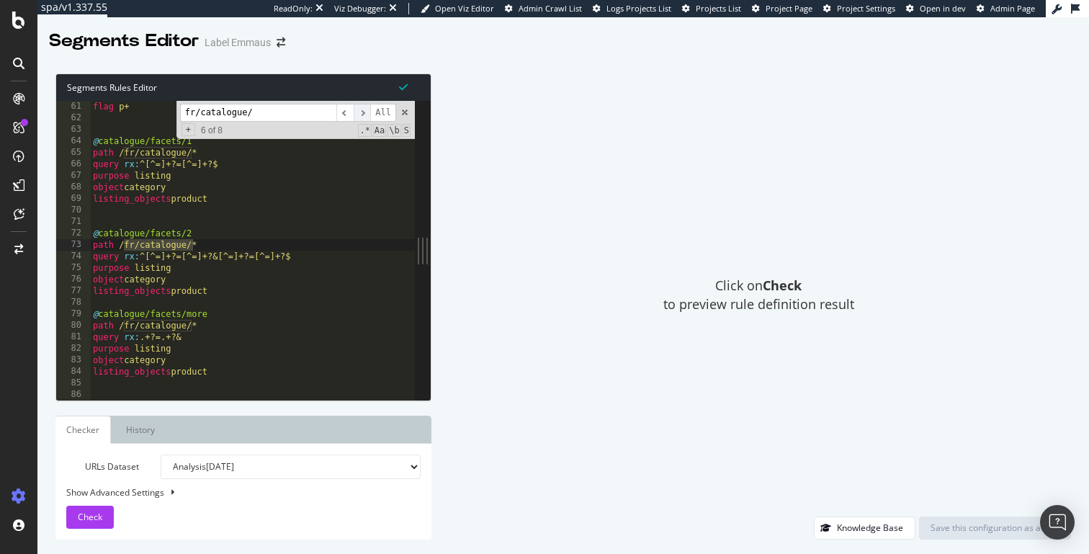
click at [367, 115] on span "​" at bounding box center [362, 113] width 17 height 18
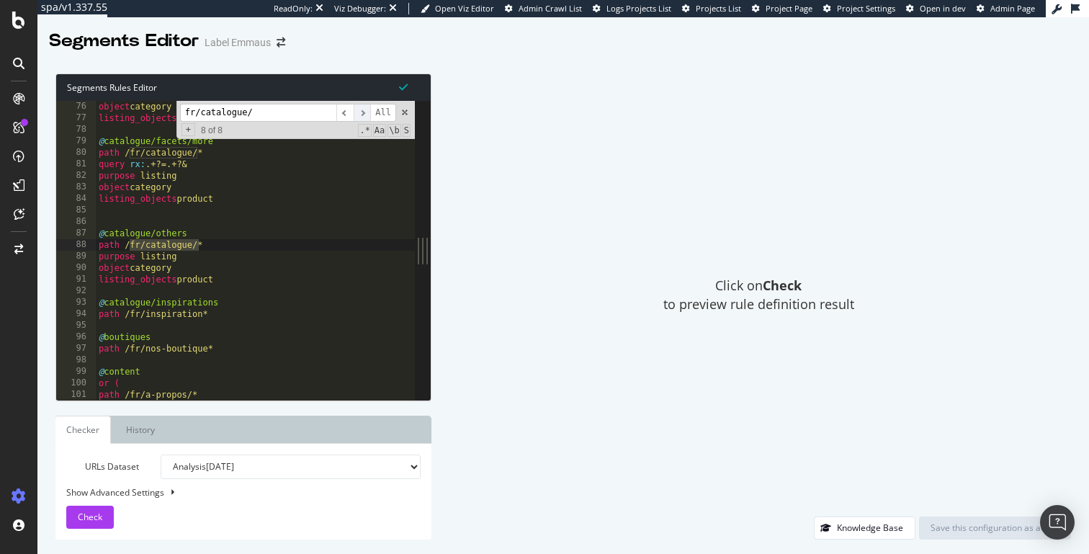
click at [367, 115] on span "​" at bounding box center [362, 113] width 17 height 18
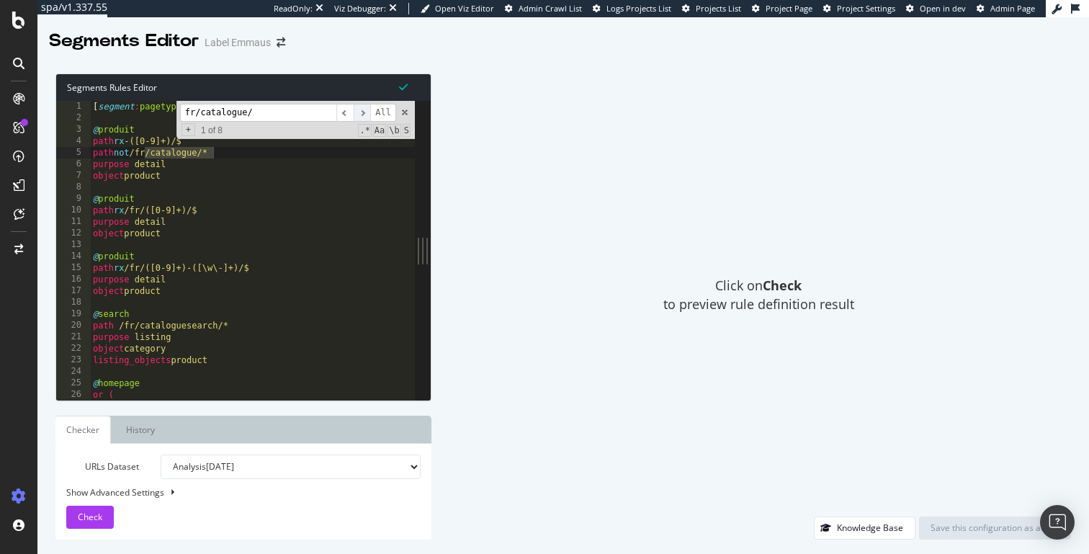
scroll to position [0, 0]
click at [403, 112] on span at bounding box center [405, 112] width 10 height 10
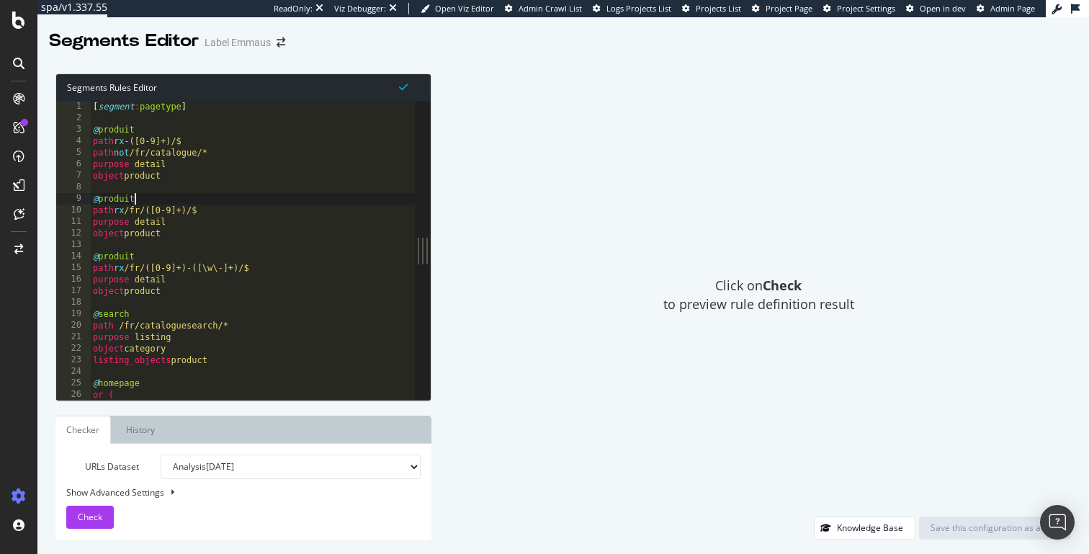
click at [330, 205] on div "[ segment : pagetype ] @ produit path rx -([0-9]+)/$ path not /fr/catalogue/* p…" at bounding box center [252, 262] width 325 height 322
type textarea "@produit"
click at [80, 527] on div "Check" at bounding box center [90, 517] width 24 height 22
click at [221, 308] on div "[ segment : pagetype ] @ produit path rx -([0-9]+)/$ path not /fr/catalogue/* p…" at bounding box center [252, 262] width 325 height 322
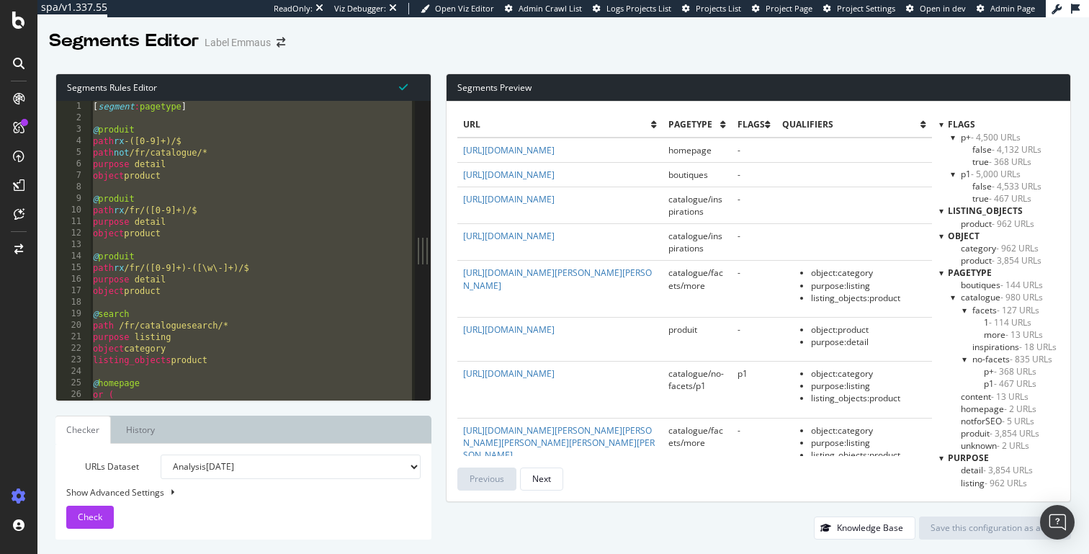
click at [975, 444] on span "unknown - 2 URLs" at bounding box center [995, 445] width 68 height 12
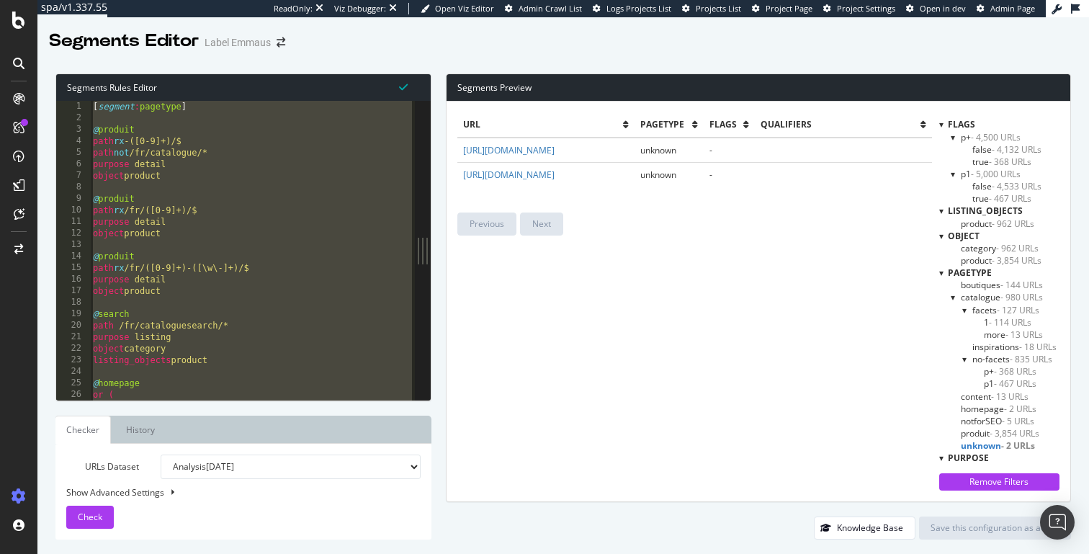
click at [975, 445] on span "unknown - 2 URLs" at bounding box center [998, 445] width 74 height 12
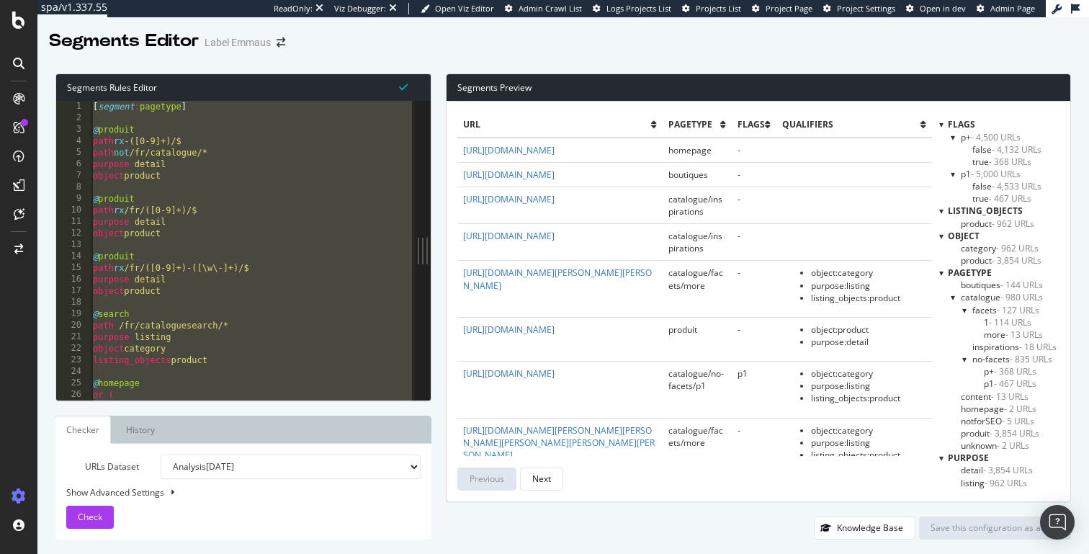
click at [342, 194] on div "[ segment : pagetype ] @ produit path rx -([0-9]+)/$ path not /fr/catalogue/* p…" at bounding box center [252, 262] width 325 height 322
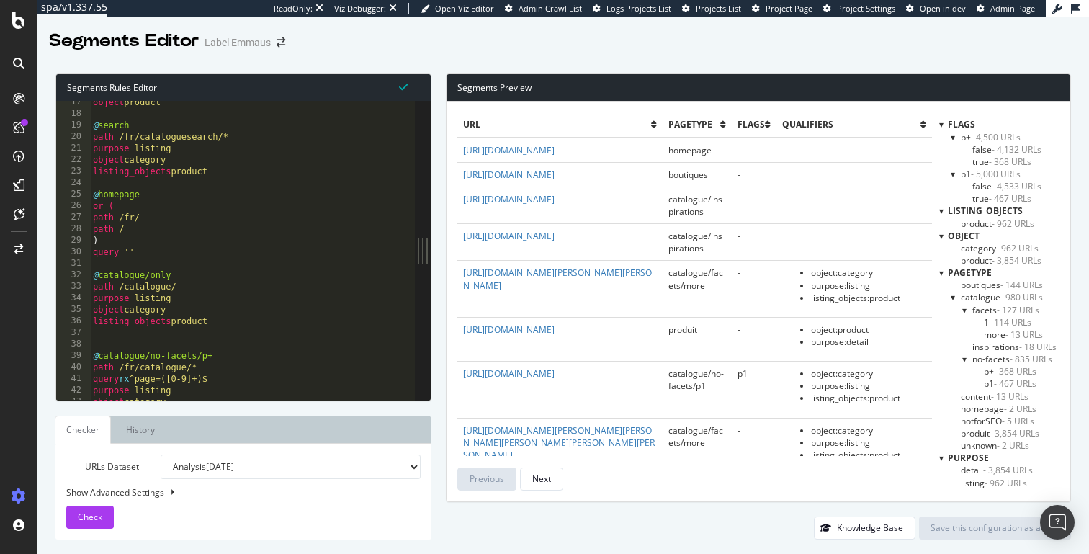
scroll to position [213, 0]
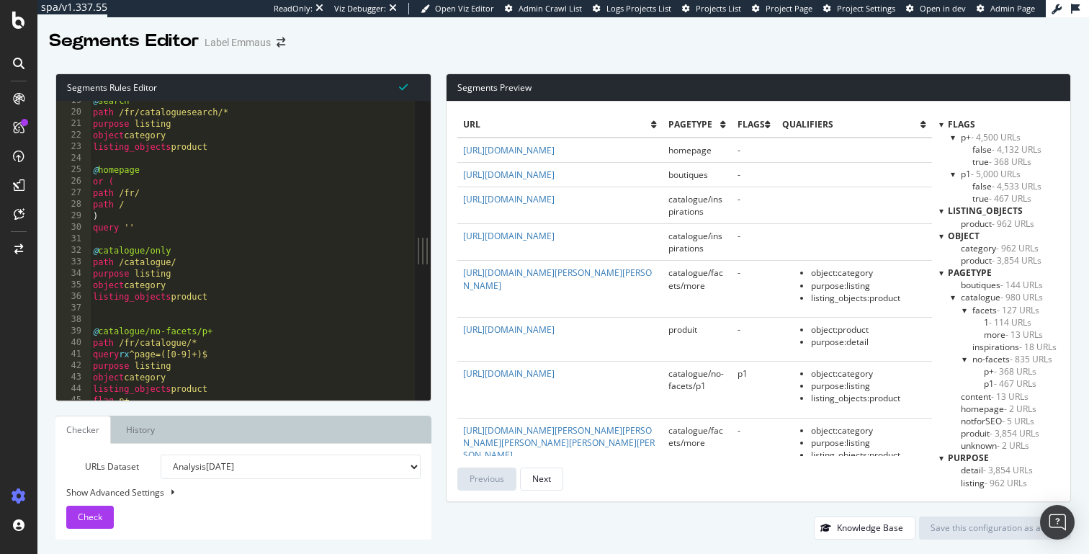
click at [346, 174] on div "@ search path /fr/cataloguesearch/* purpose listing object category listing_obj…" at bounding box center [252, 256] width 325 height 322
click at [225, 139] on div "@ search path /fr/cataloguesearch/* purpose listing object category listing_obj…" at bounding box center [252, 256] width 325 height 322
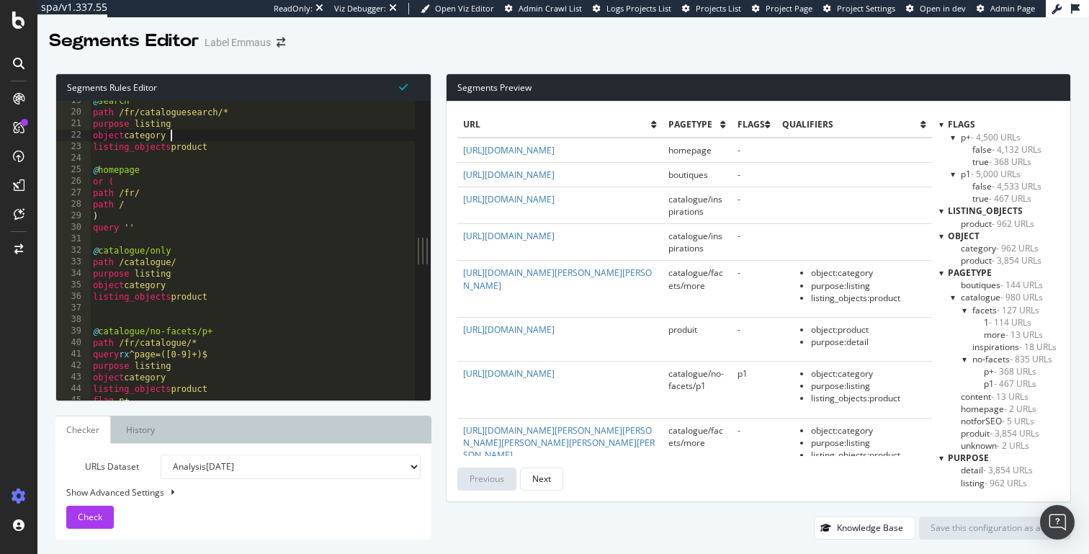
type textarea "@unknown path /*"
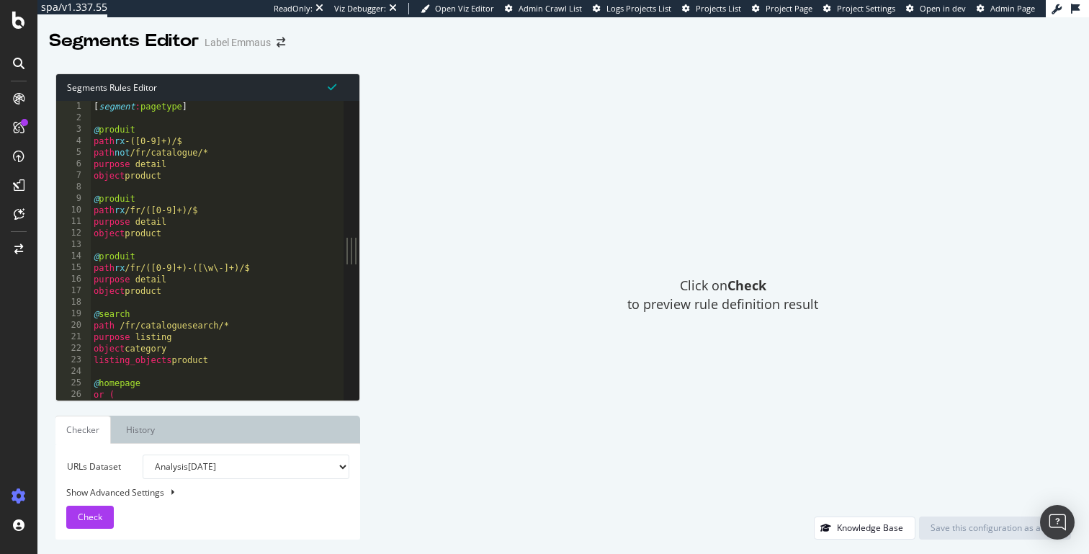
click at [182, 138] on div "[ segment : pagetype ] @ produit path rx -([0-9]+)/$ path not /fr/catalogue/* p…" at bounding box center [217, 262] width 253 height 322
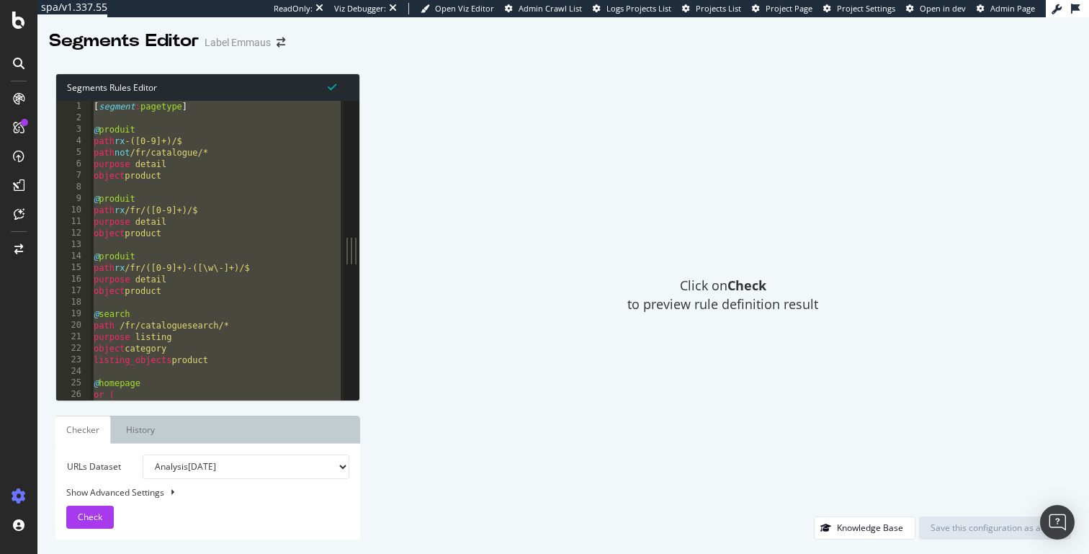
paste textarea "Cursor at row 124"
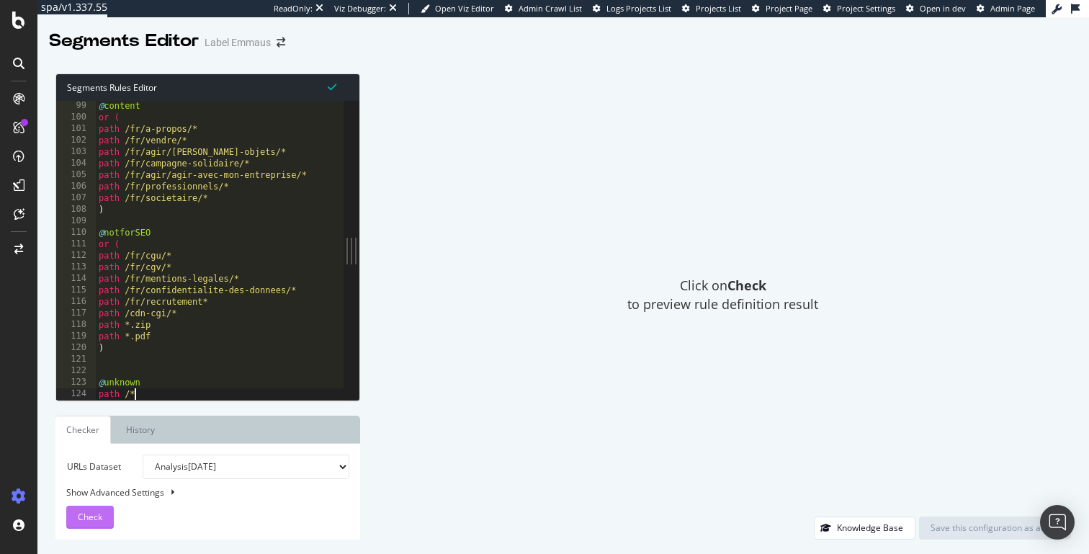
click at [101, 514] on span "Check" at bounding box center [90, 517] width 24 height 12
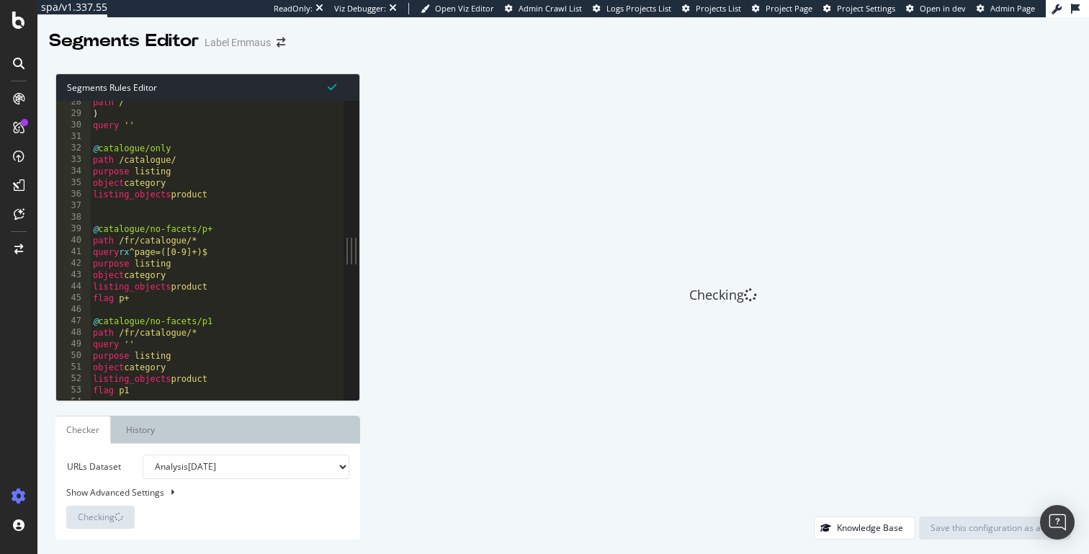
scroll to position [0, 0]
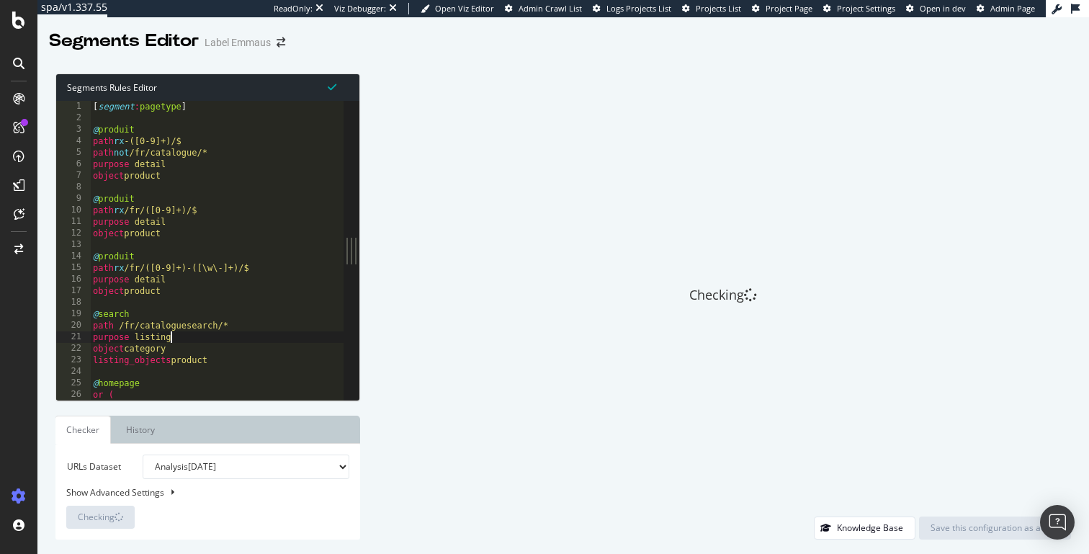
click at [300, 334] on div "[ segment : pagetype ] @ produit path rx -([0-9]+)/$ path not /fr/catalogue/* p…" at bounding box center [217, 262] width 254 height 322
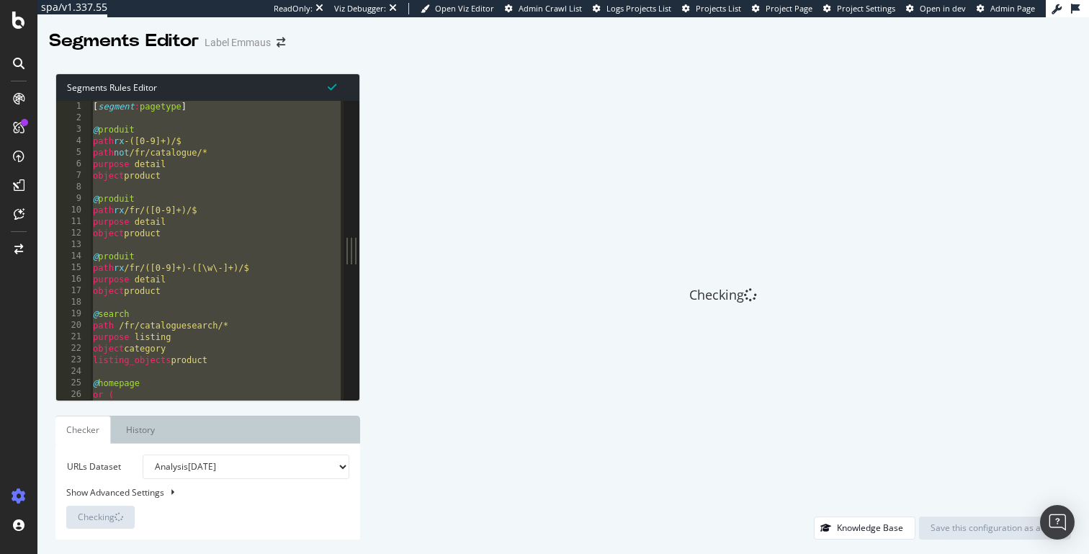
paste textarea "purpose resource"
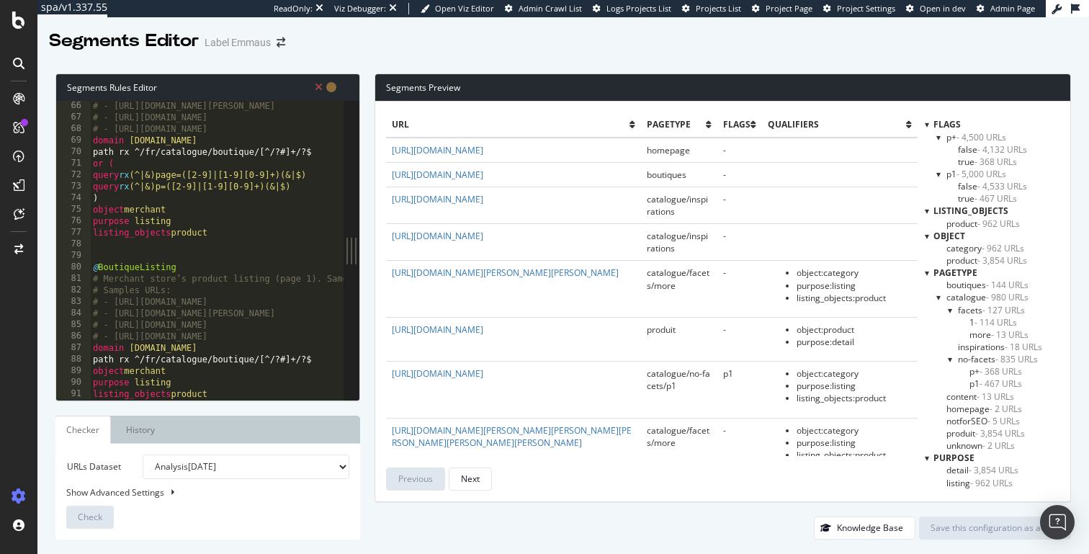
scroll to position [738, 0]
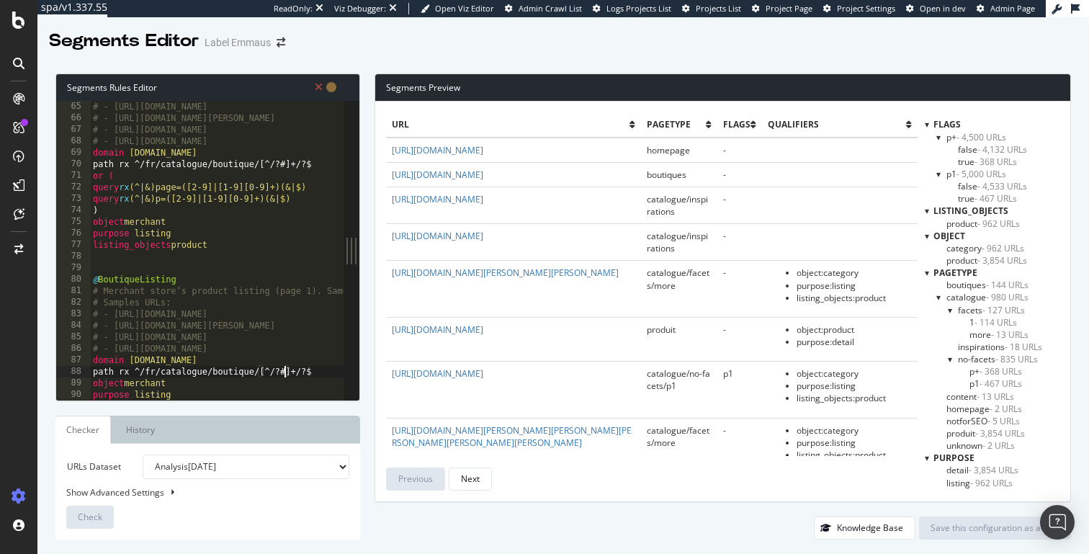
click at [285, 372] on div "# Samples URLs: # - https://www.label-emmaus.co/fr/catalogue/boutique/apef-a-to…" at bounding box center [495, 250] width 810 height 322
click at [285, 167] on div "# Samples URLs: # - https://www.label-emmaus.co/fr/catalogue/boutique/apef-a-to…" at bounding box center [495, 250] width 810 height 322
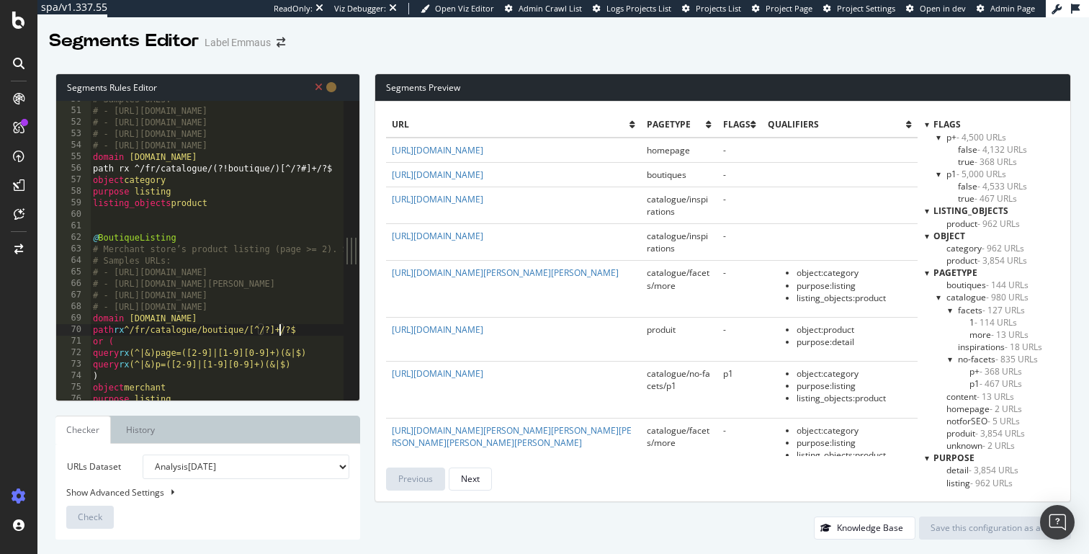
scroll to position [540, 0]
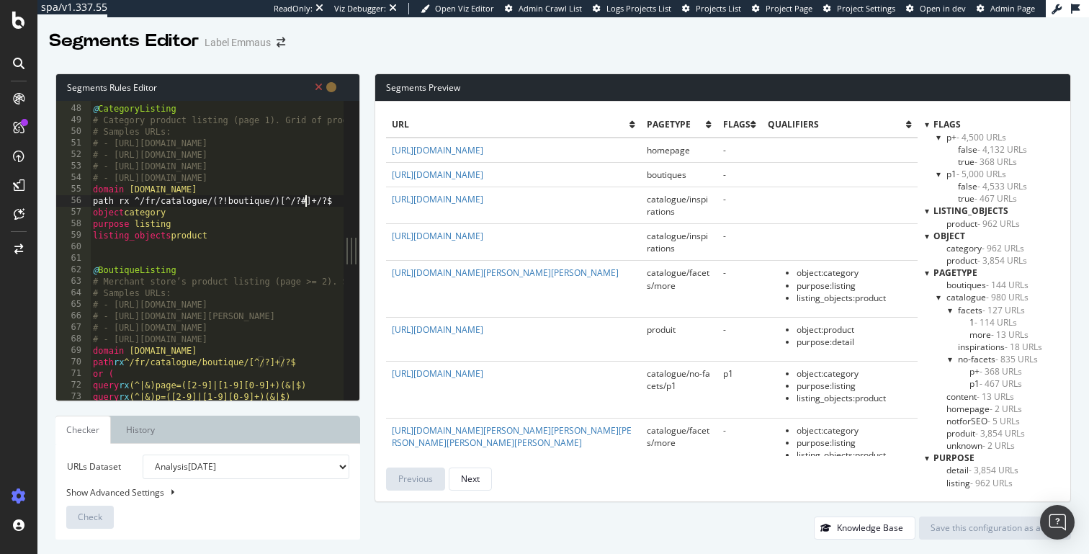
click at [304, 205] on div "@ CategoryListing # Category product listing (page 1). Grid of products with fa…" at bounding box center [495, 252] width 810 height 322
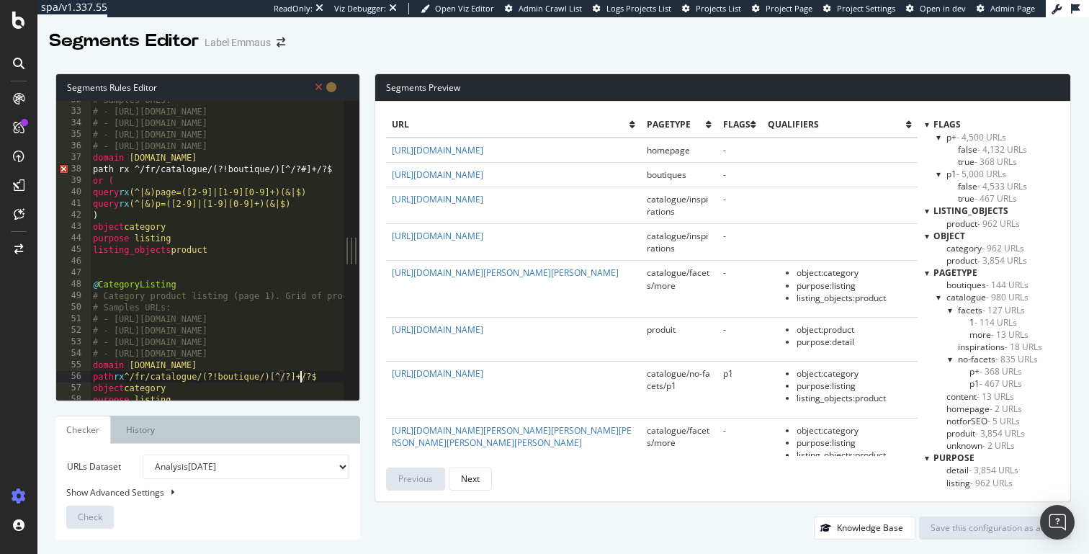
scroll to position [346, 0]
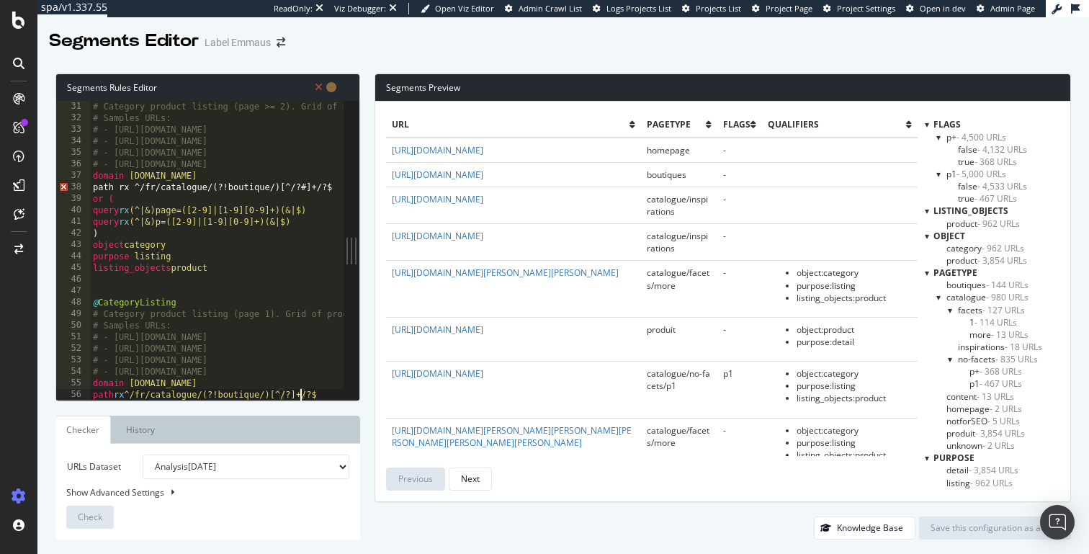
click at [305, 190] on div "# Category product listing (page >= 2). Grid of products with facets (e.g., Cat…" at bounding box center [495, 262] width 810 height 322
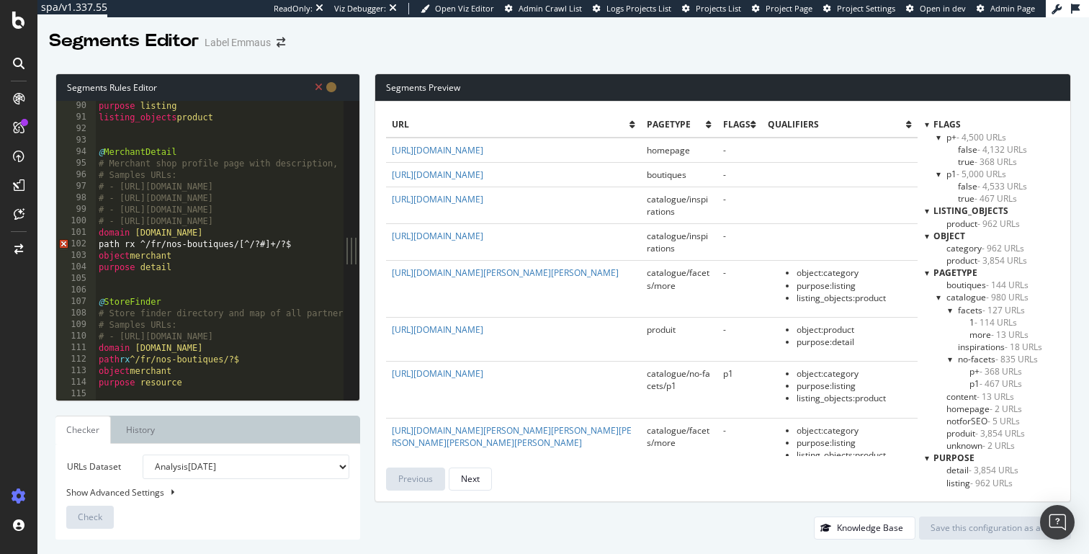
scroll to position [1033, 0]
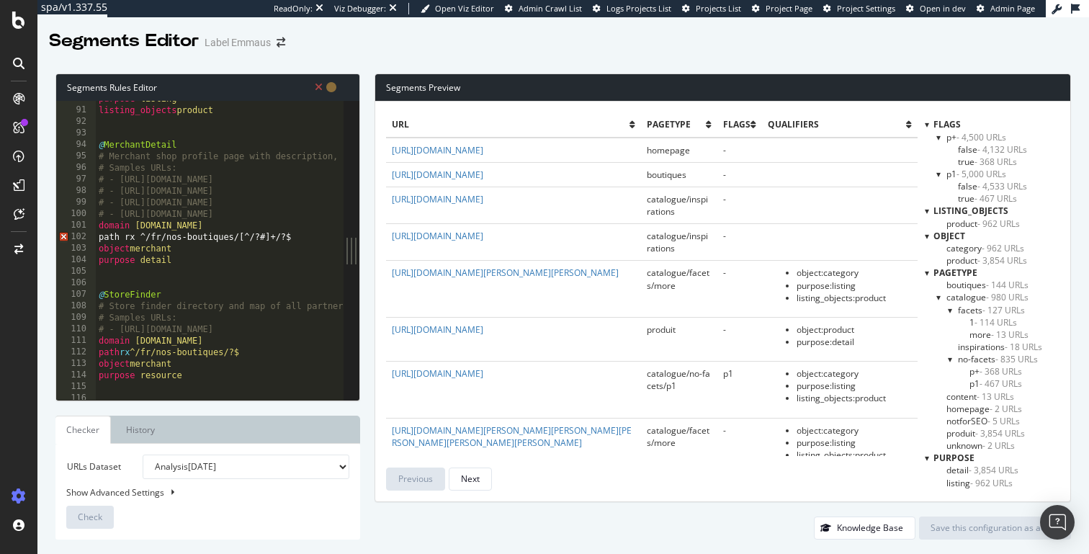
click at [266, 238] on div "purpose listing listing_objects product @ MerchantDetail # Merchant shop profil…" at bounding box center [501, 254] width 810 height 322
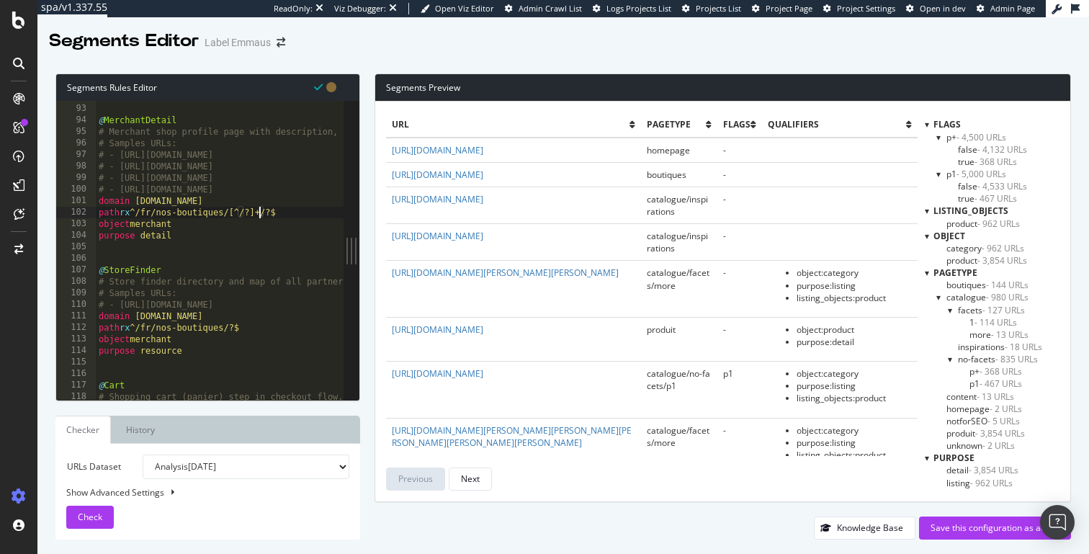
scroll to position [1061, 0]
click at [97, 517] on span "Check" at bounding box center [90, 517] width 24 height 12
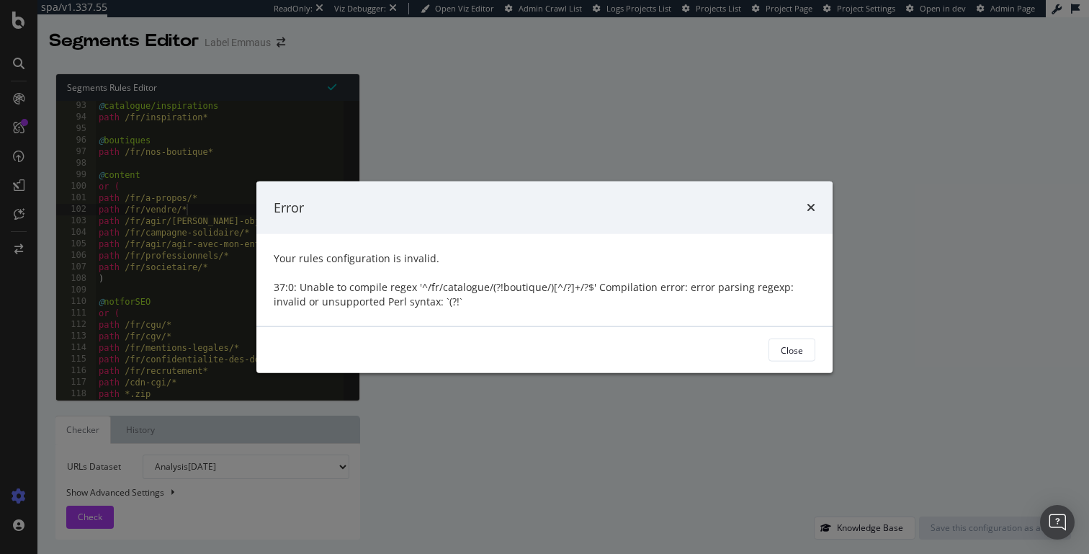
click at [440, 289] on div "37:0: Unable to compile regex '^/fr/catalogue/(?!boutique/)[^/?]+/?$' Compilati…" at bounding box center [545, 294] width 542 height 29
drag, startPoint x: 423, startPoint y: 289, endPoint x: 519, endPoint y: 287, distance: 96.6
click at [519, 287] on div "37:0: Unable to compile regex '^/fr/catalogue/(?!boutique/)[^/?]+/?$' Compilati…" at bounding box center [545, 294] width 542 height 29
copy div "/fr/catalogue/(?!bout"
click at [810, 200] on div "times" at bounding box center [811, 207] width 9 height 19
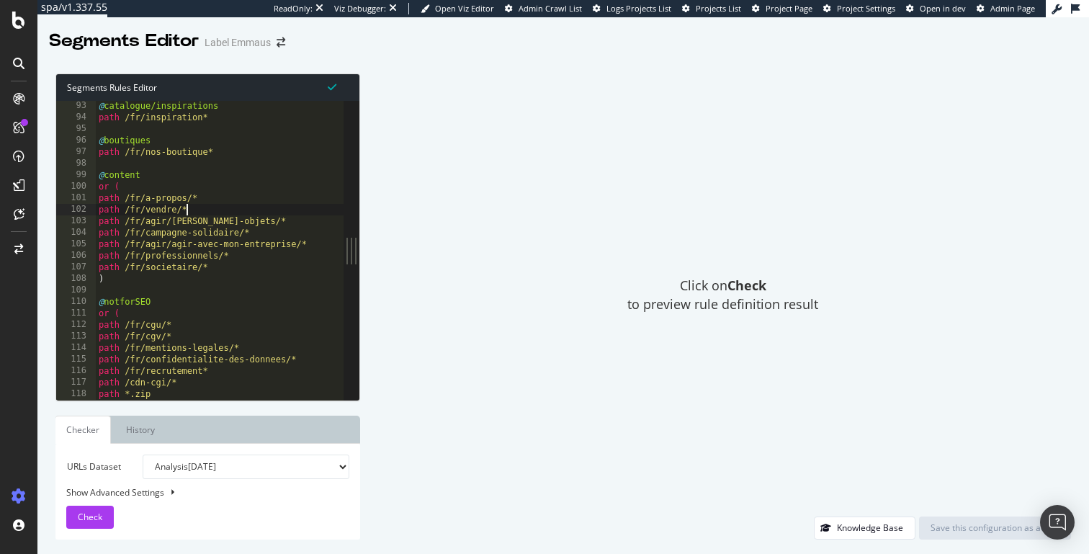
click at [186, 205] on div "@ catalogue/inspirations path /fr/inspiration* @ boutiques path /fr/nos-boutiqu…" at bounding box center [220, 261] width 248 height 322
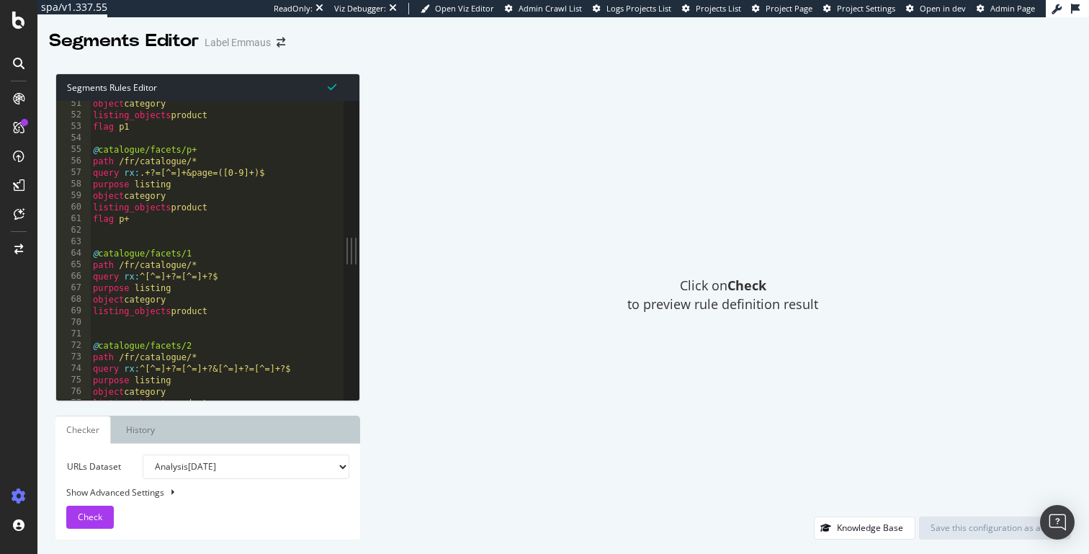
scroll to position [480, 0]
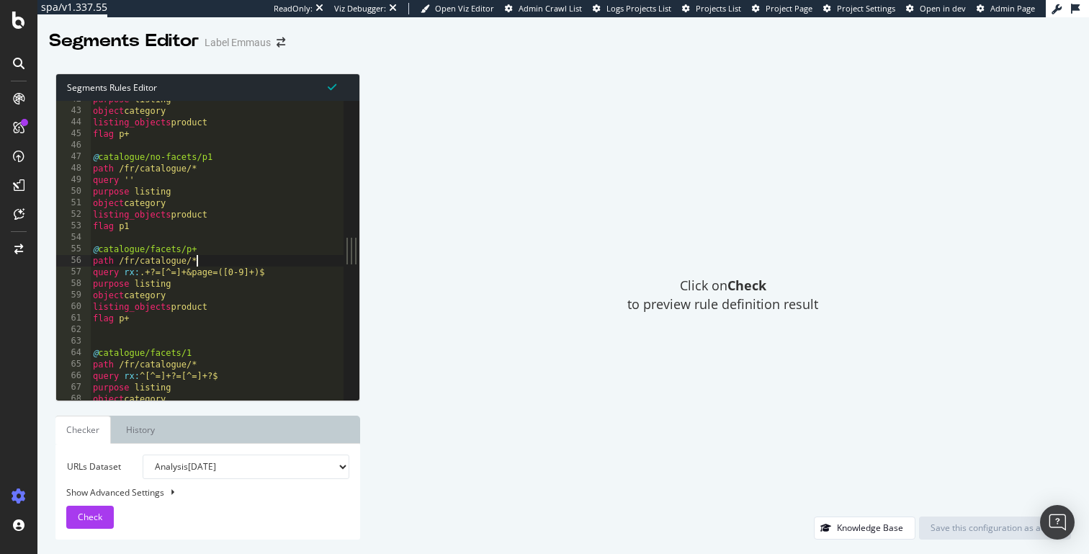
click at [203, 267] on div "purpose listing object category listing_objects product flag p+ @ catalogue/no-…" at bounding box center [217, 255] width 254 height 322
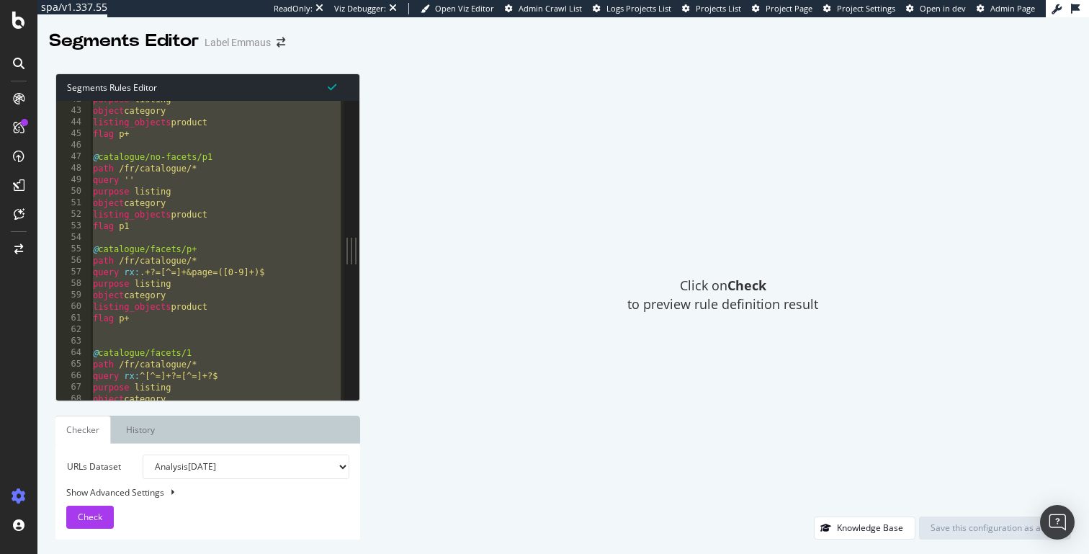
paste textarea "purpose resource"
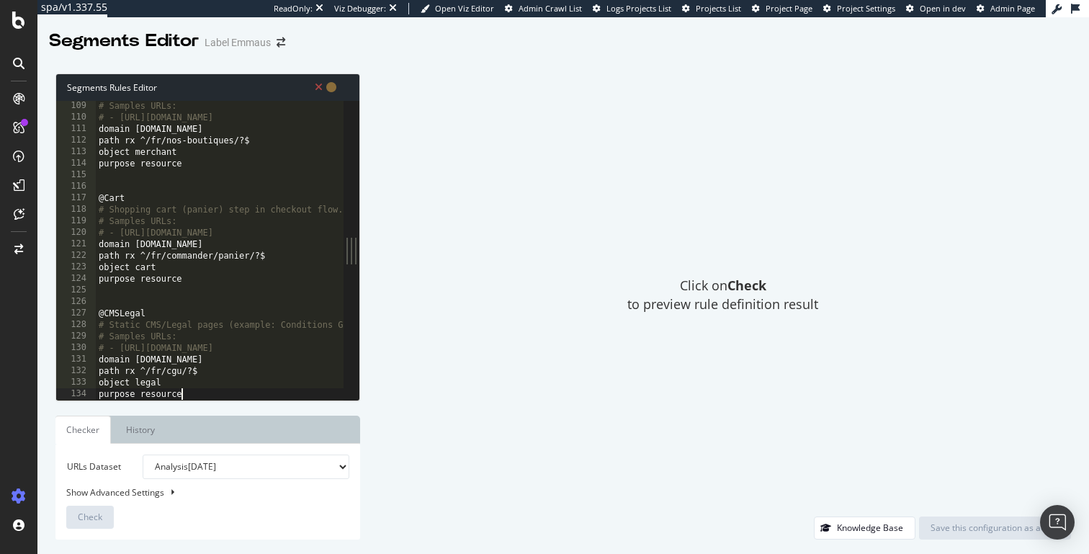
scroll to position [1245, 0]
click at [254, 210] on div "# Samples URLs: # - https://www.label-emmaus.co/fr/nos-boutiques/ domain label-…" at bounding box center [501, 261] width 810 height 322
type textarea "# Shopping cart (panier) step in checkout flow."
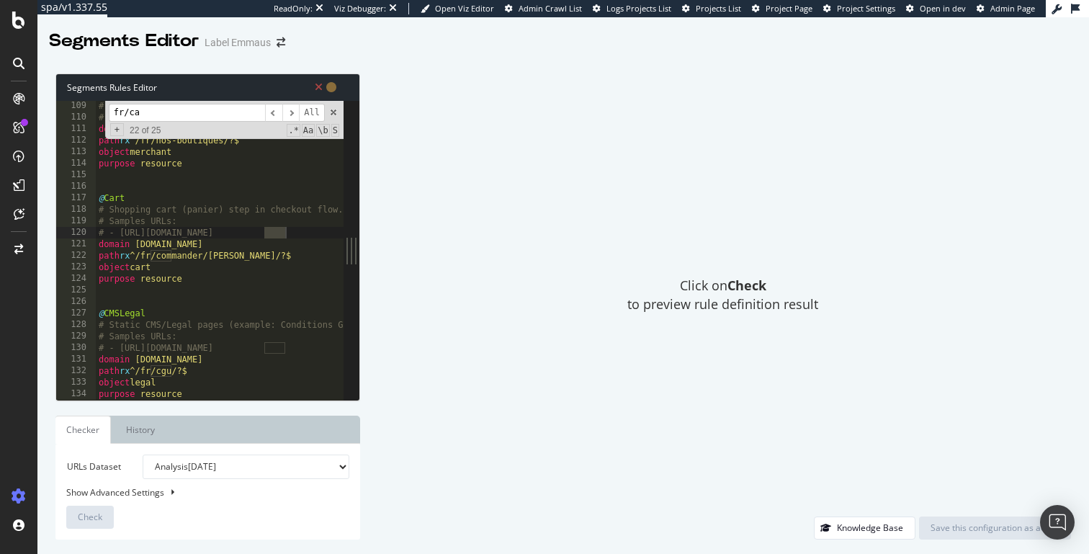
scroll to position [231, 0]
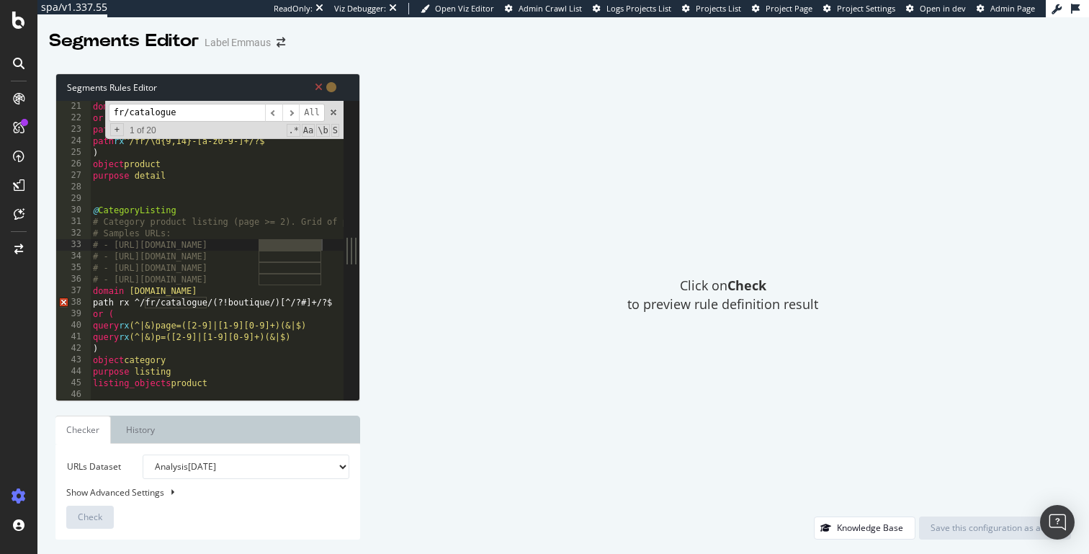
type input "fr/catalogue"
click at [257, 300] on div "domain label-emmaus.co or ( path rx ^/fr/[a-z0-9-]+-\d{6,9}/?$ path rx ^/fr/\d{…" at bounding box center [495, 262] width 810 height 322
click at [301, 300] on div "domain label-emmaus.co or ( path rx ^/fr/[a-z0-9-]+-\d{6,9}/?$ path rx ^/fr/\d{…" at bounding box center [495, 262] width 810 height 322
click at [329, 113] on span at bounding box center [333, 112] width 10 height 10
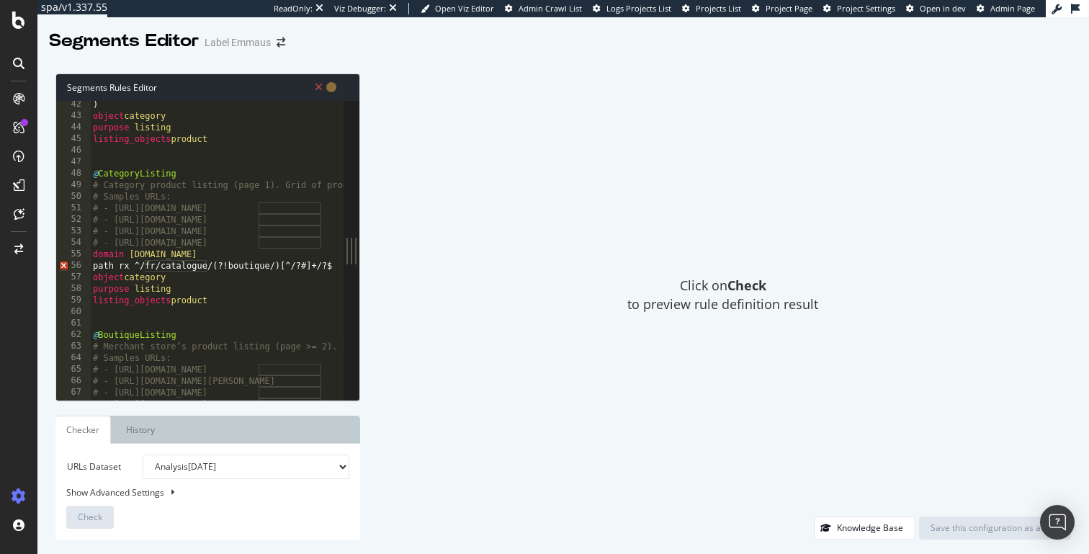
scroll to position [481, 0]
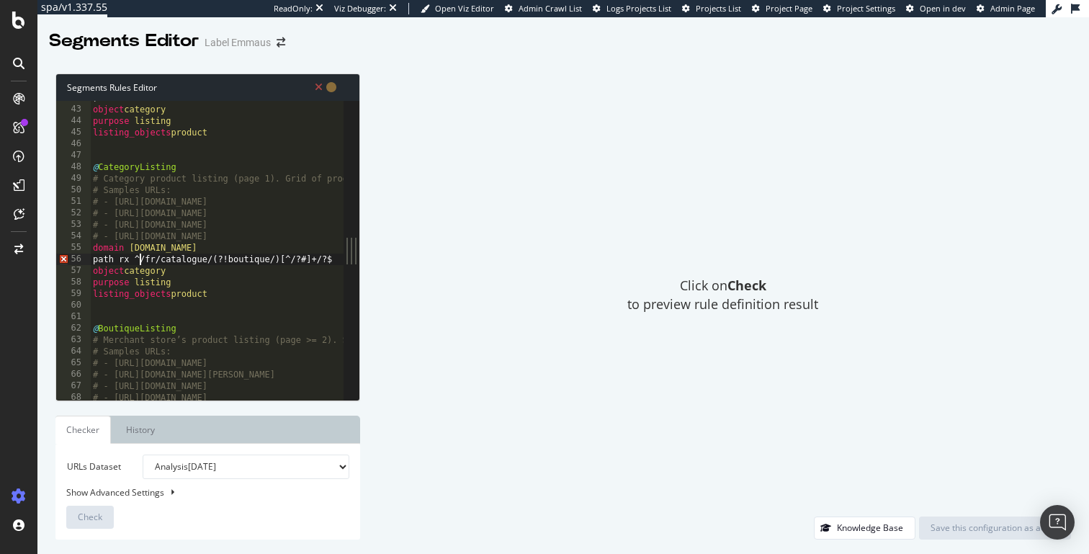
click at [139, 258] on div ") object category purpose listing listing_objects product @ CategoryListing # C…" at bounding box center [495, 253] width 810 height 322
click at [121, 261] on div ") object category purpose listing listing_objects product @ CategoryListing # C…" at bounding box center [495, 253] width 810 height 322
click at [312, 259] on div ") object category purpose listing listing_objects product @ CategoryListing # C…" at bounding box center [495, 253] width 810 height 322
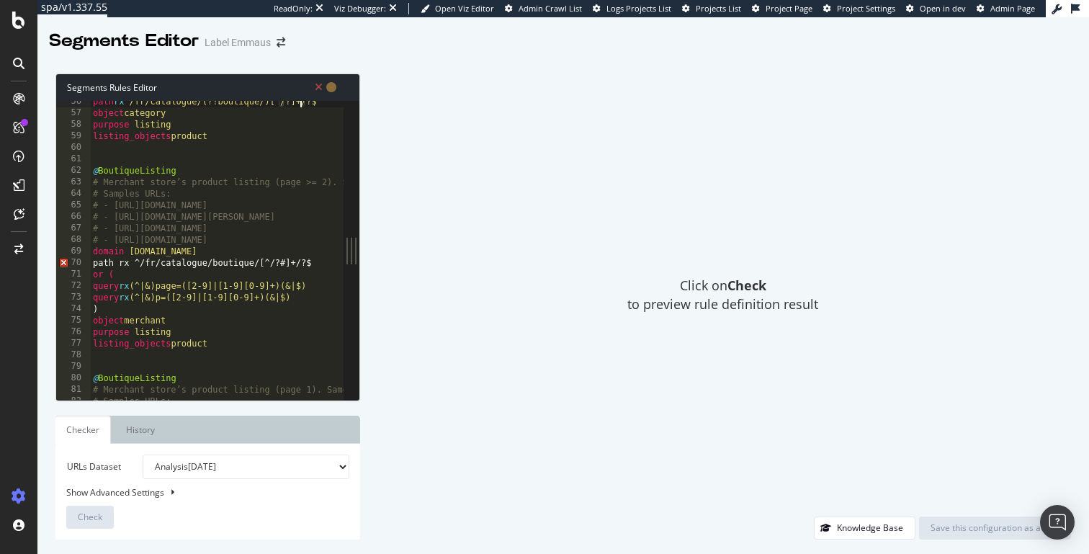
scroll to position [642, 0]
click at [290, 264] on div "path rx ^/fr/catalogue/(?!boutique/)[^/?]+/?$ object category purpose listing l…" at bounding box center [495, 254] width 810 height 322
type textarea "path rx ^/fr/catalogue/boutique/[^/?]+/?$"
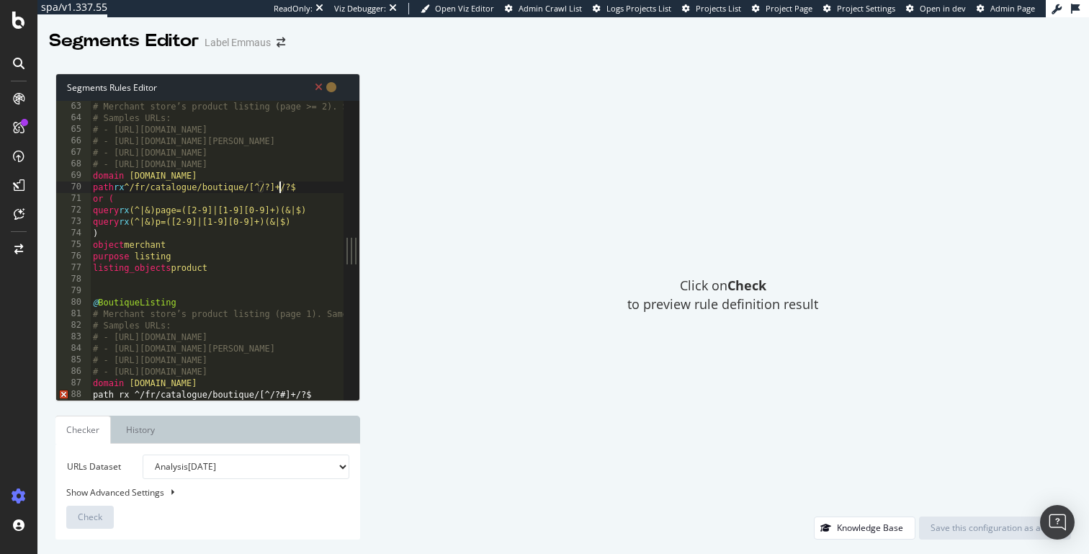
scroll to position [715, 0]
